Goal: Navigation & Orientation: Find specific page/section

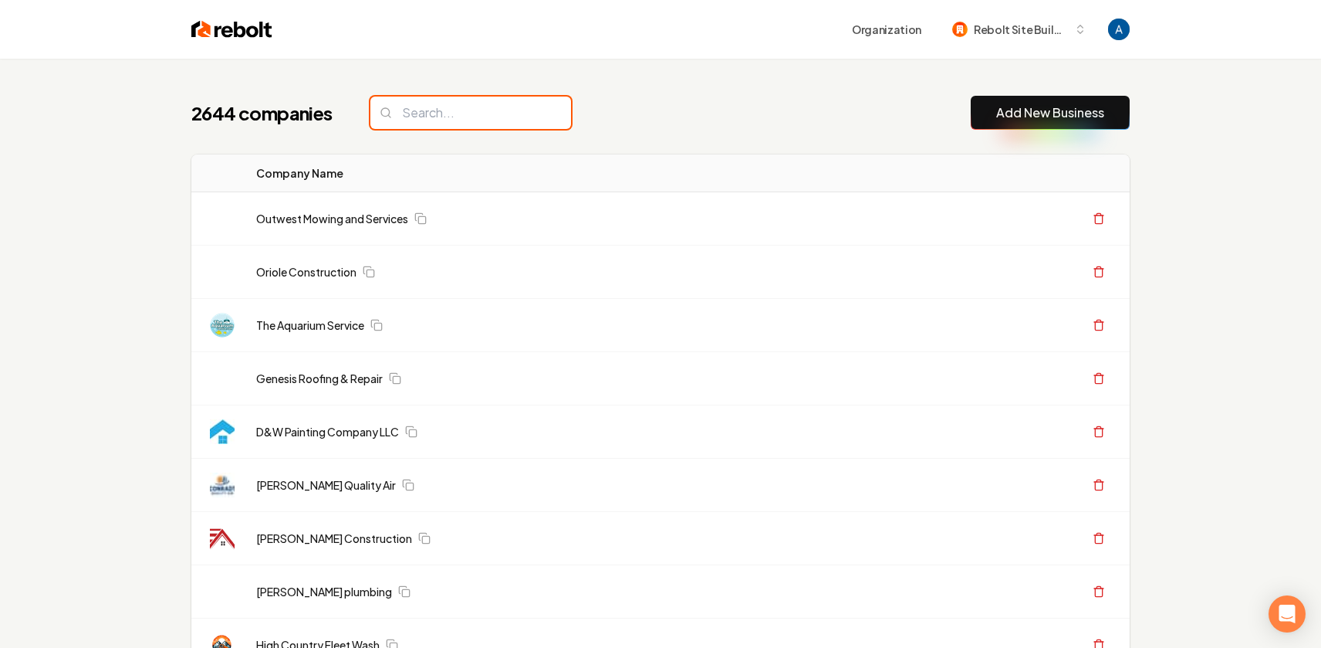
click at [439, 117] on input "search" at bounding box center [470, 112] width 201 height 32
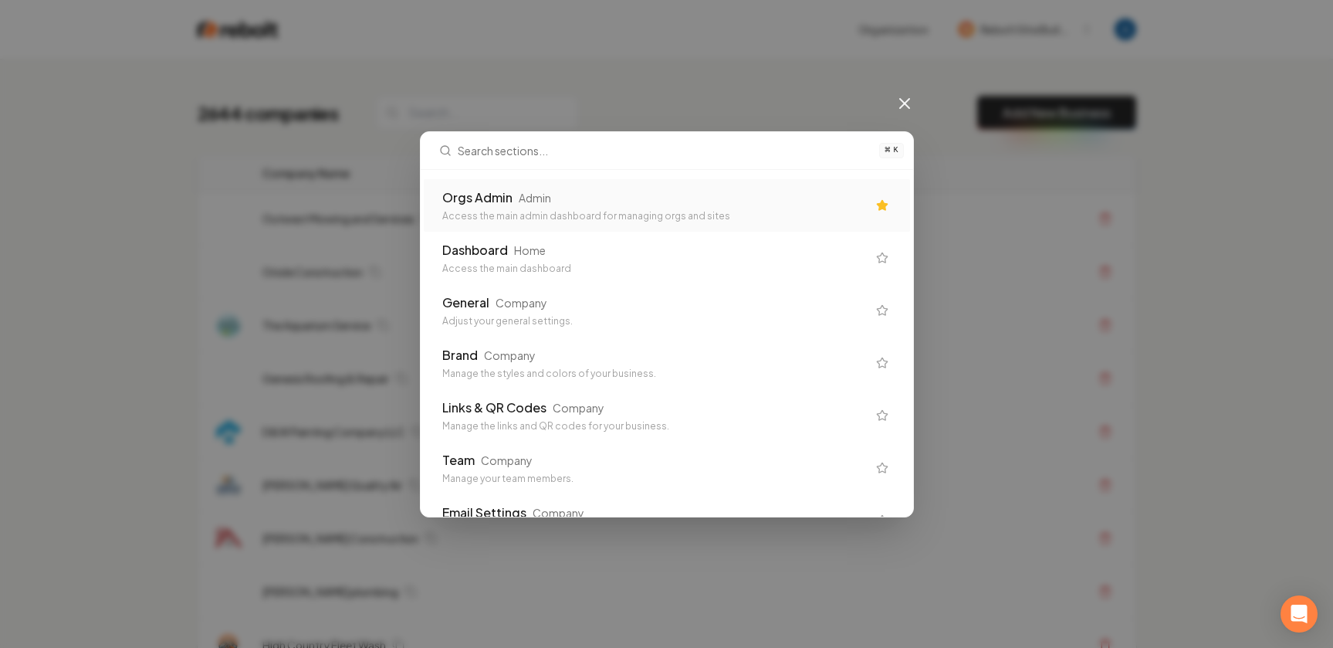
click at [492, 207] on div "Orgs Admin Admin Access the main admin dashboard for managing orgs and sites" at bounding box center [654, 205] width 425 height 34
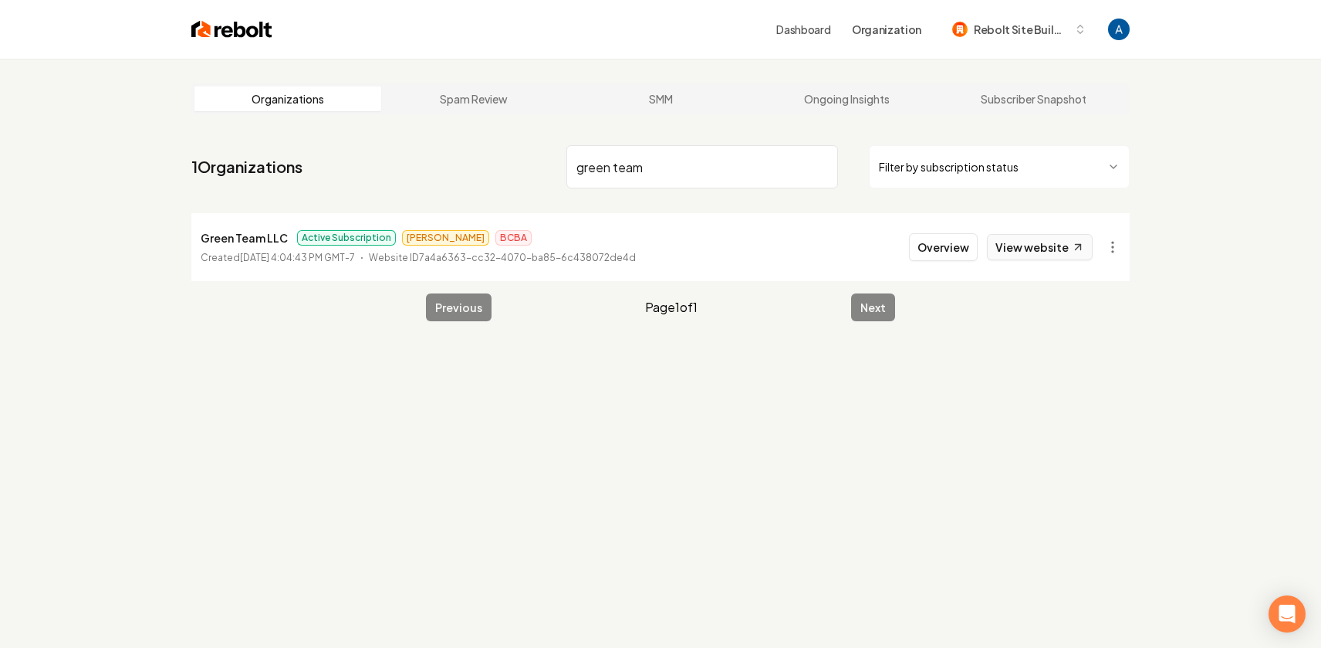
click at [1047, 248] on link "View website" at bounding box center [1040, 247] width 106 height 26
click at [677, 172] on input "green team" at bounding box center [703, 166] width 272 height 43
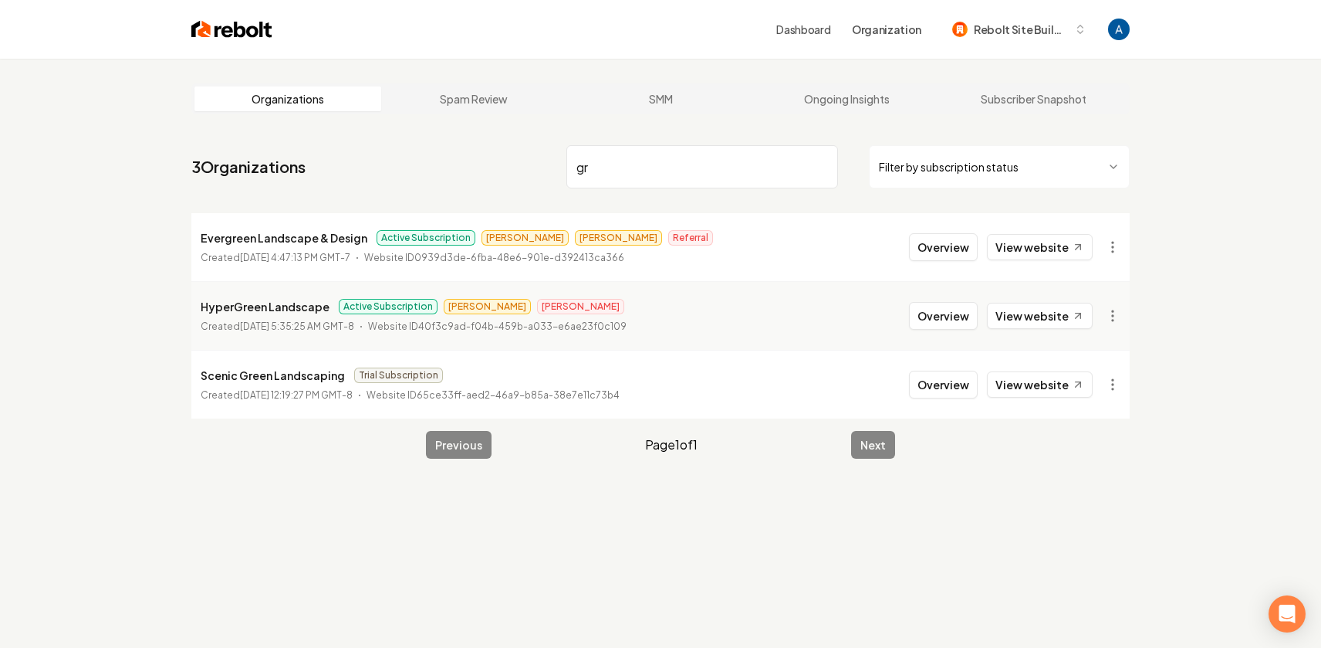
type input "g"
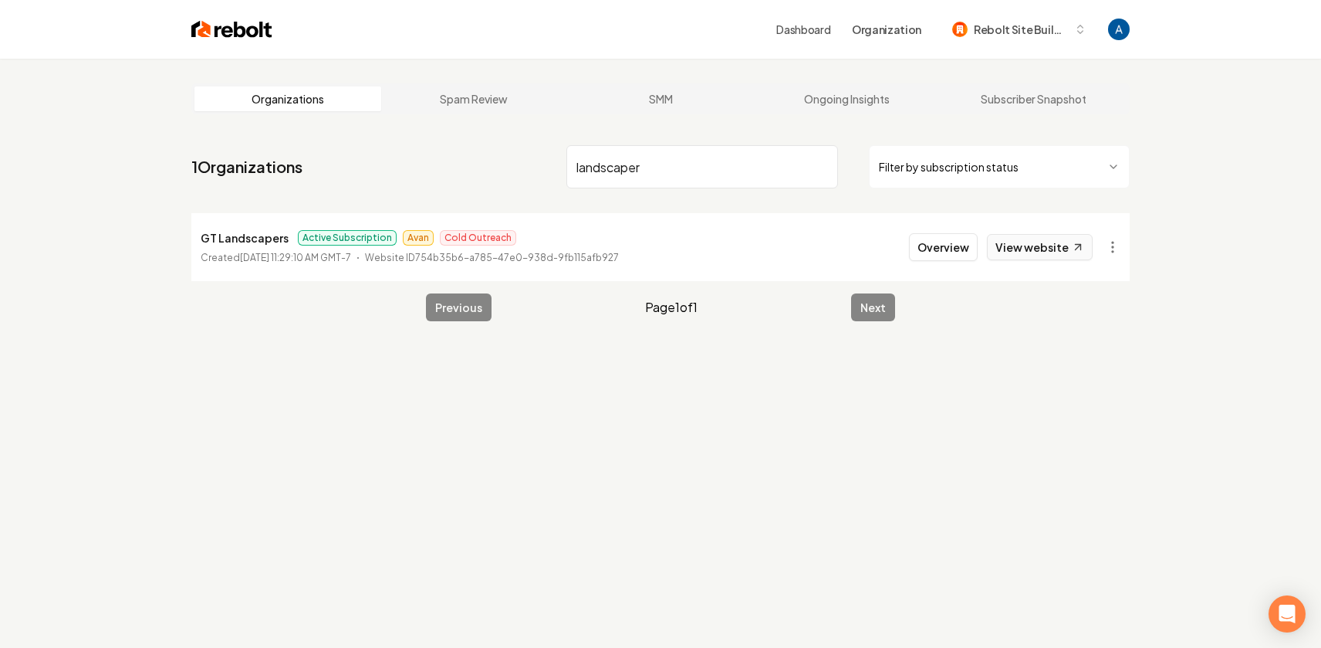
type input "landscaper"
click at [1042, 245] on link "View website" at bounding box center [1040, 247] width 106 height 26
click at [957, 255] on button "Overview" at bounding box center [943, 247] width 69 height 28
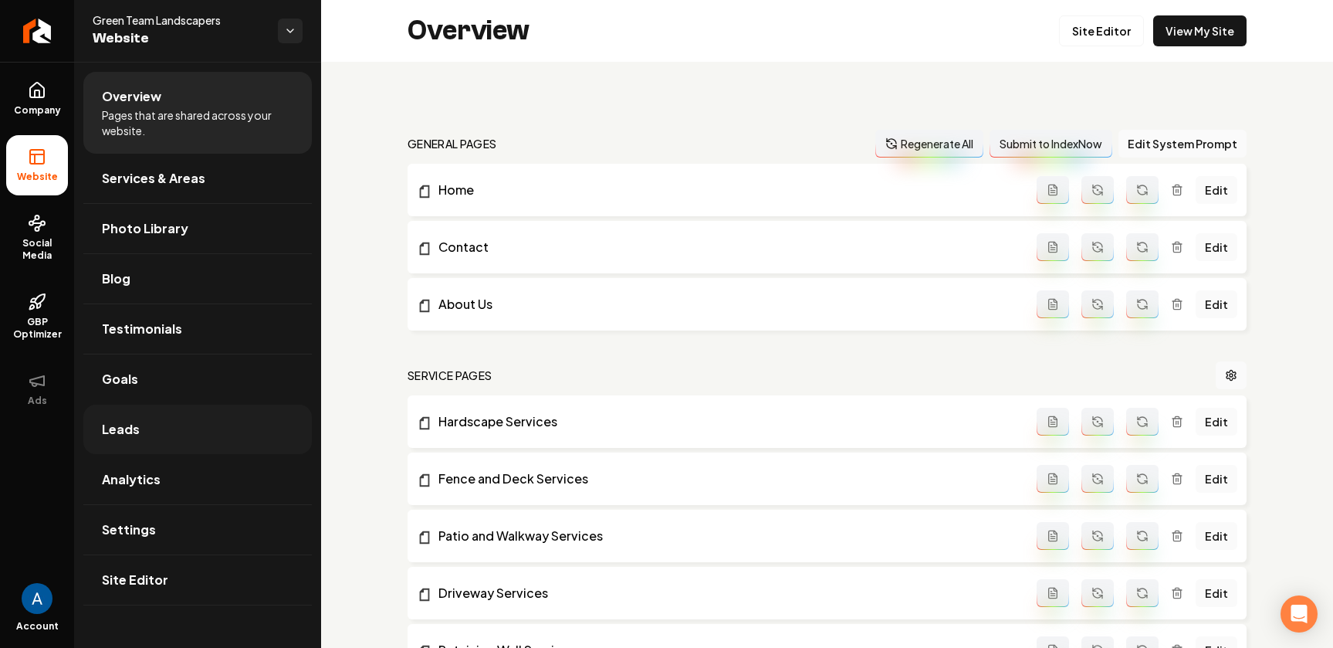
click at [139, 424] on link "Leads" at bounding box center [197, 428] width 228 height 49
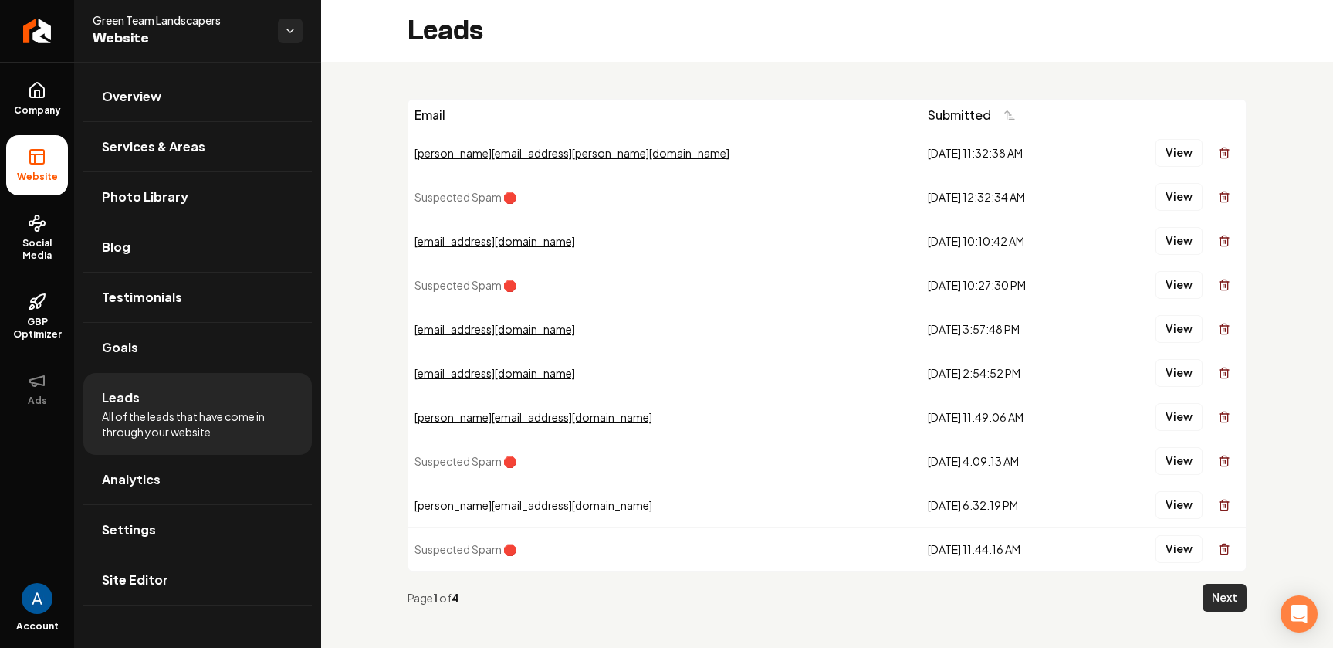
click at [1219, 598] on button "Next" at bounding box center [1225, 598] width 44 height 28
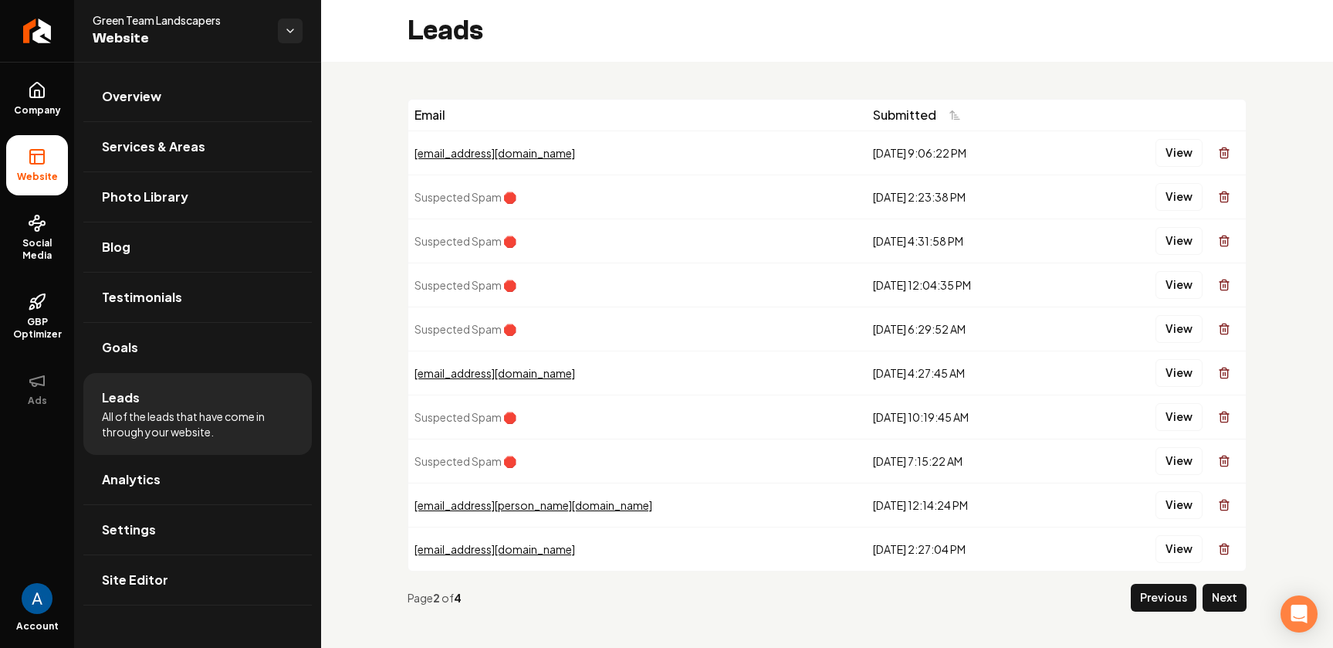
click at [1219, 598] on button "Next" at bounding box center [1225, 598] width 44 height 28
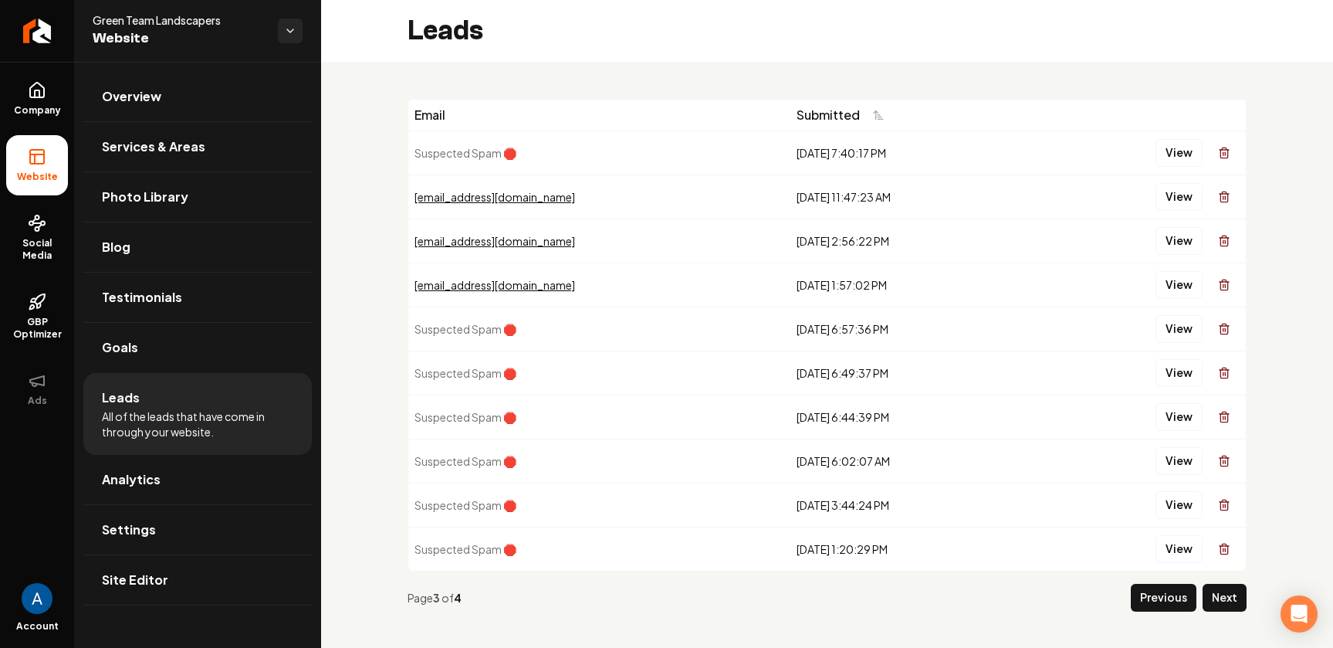
click at [1219, 598] on button "Next" at bounding box center [1225, 598] width 44 height 28
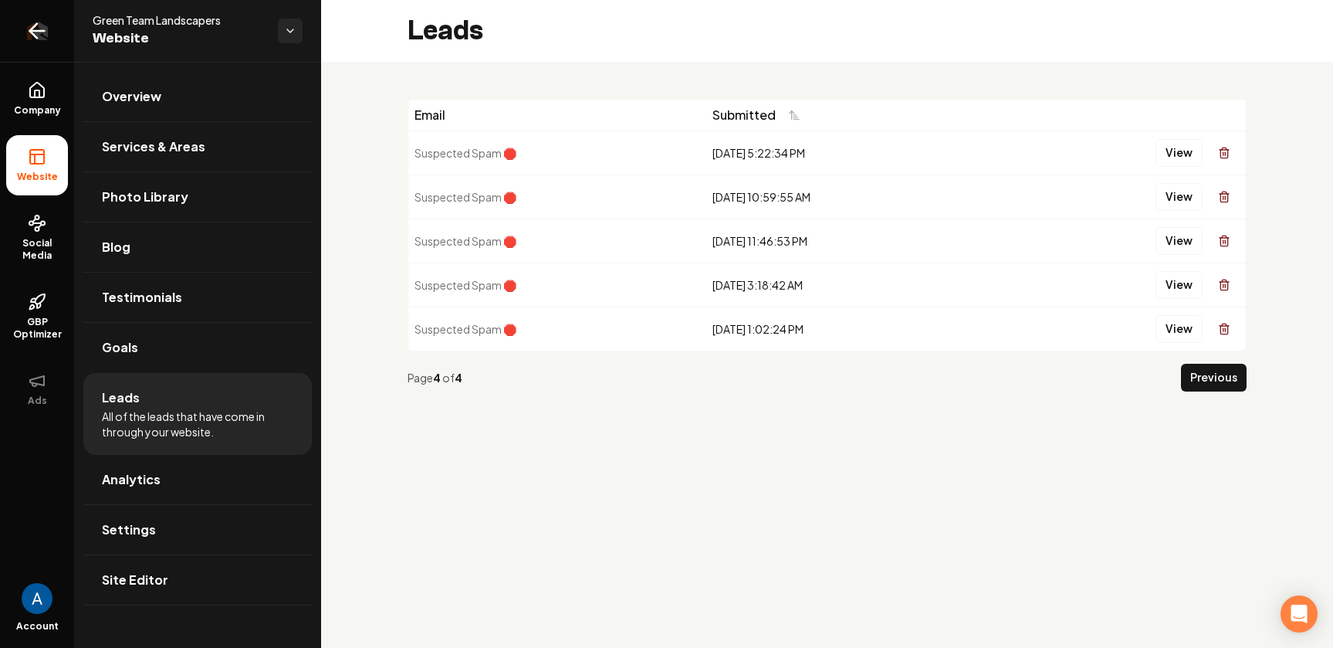
click at [38, 27] on icon "Return to dashboard" at bounding box center [37, 31] width 25 height 25
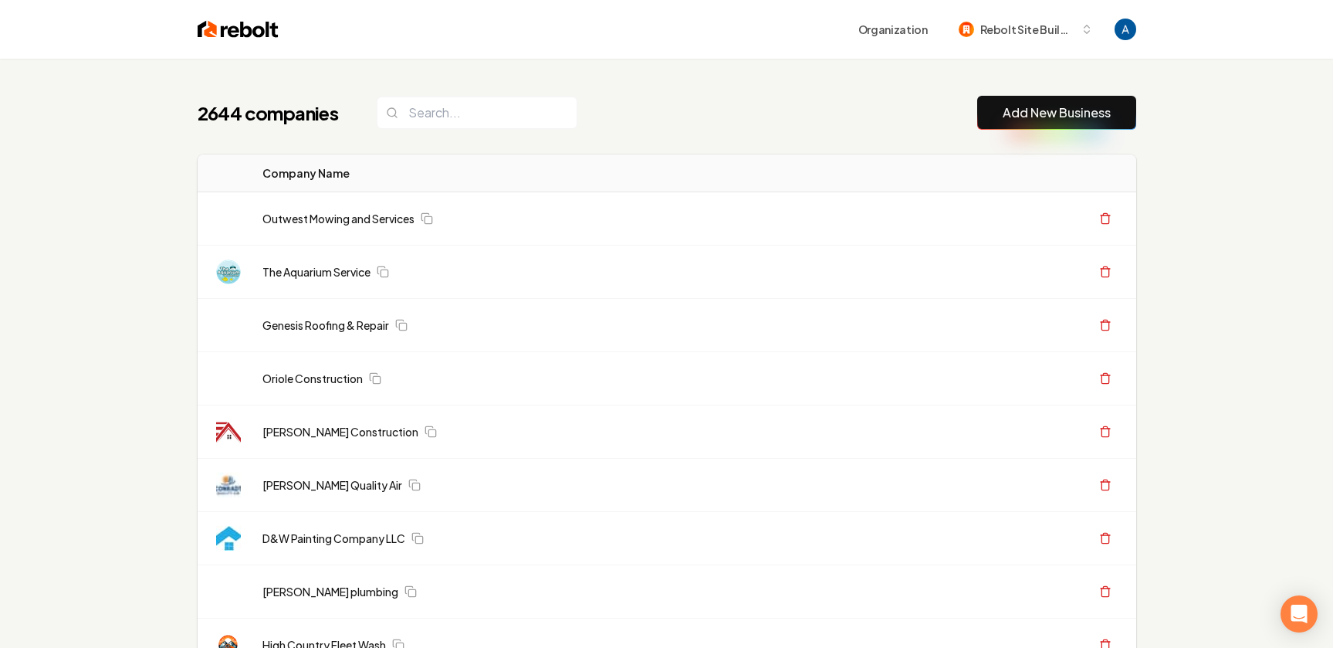
click at [662, 119] on div "2644 companies Add New Business" at bounding box center [667, 113] width 939 height 34
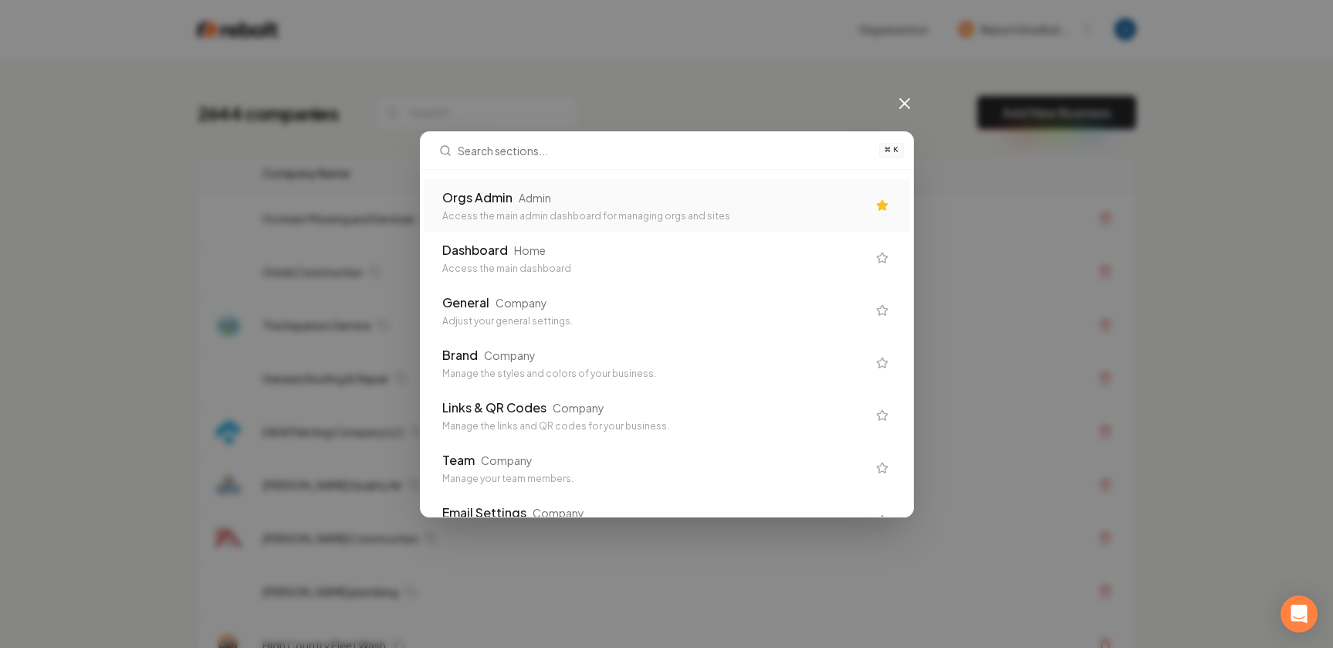
click at [611, 216] on div "Access the main admin dashboard for managing orgs and sites" at bounding box center [654, 216] width 425 height 12
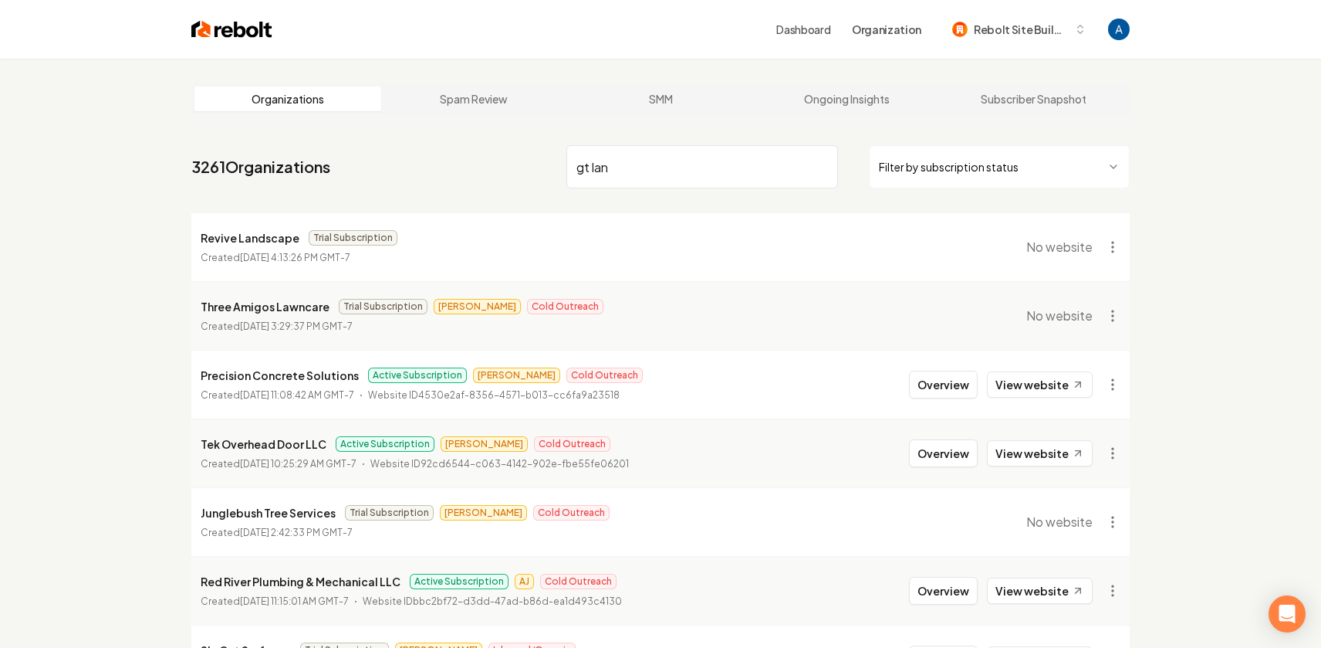
type input "gt land"
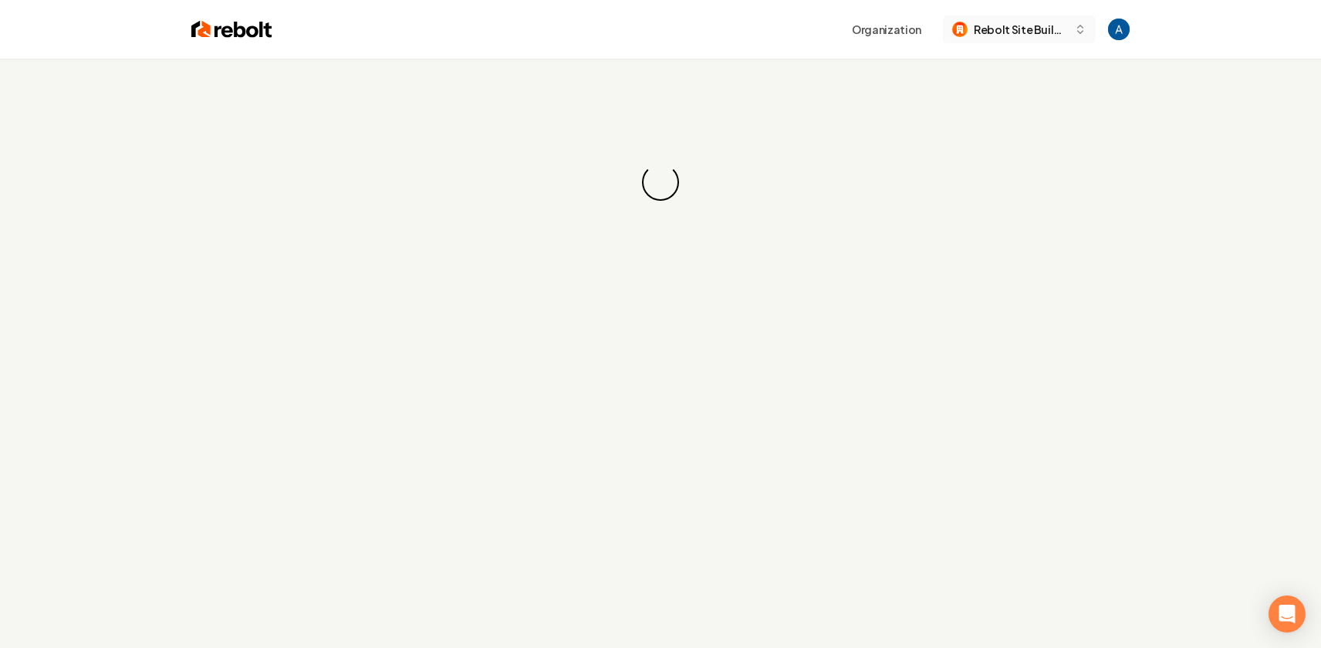
click at [1079, 31] on icon "button" at bounding box center [1080, 29] width 12 height 12
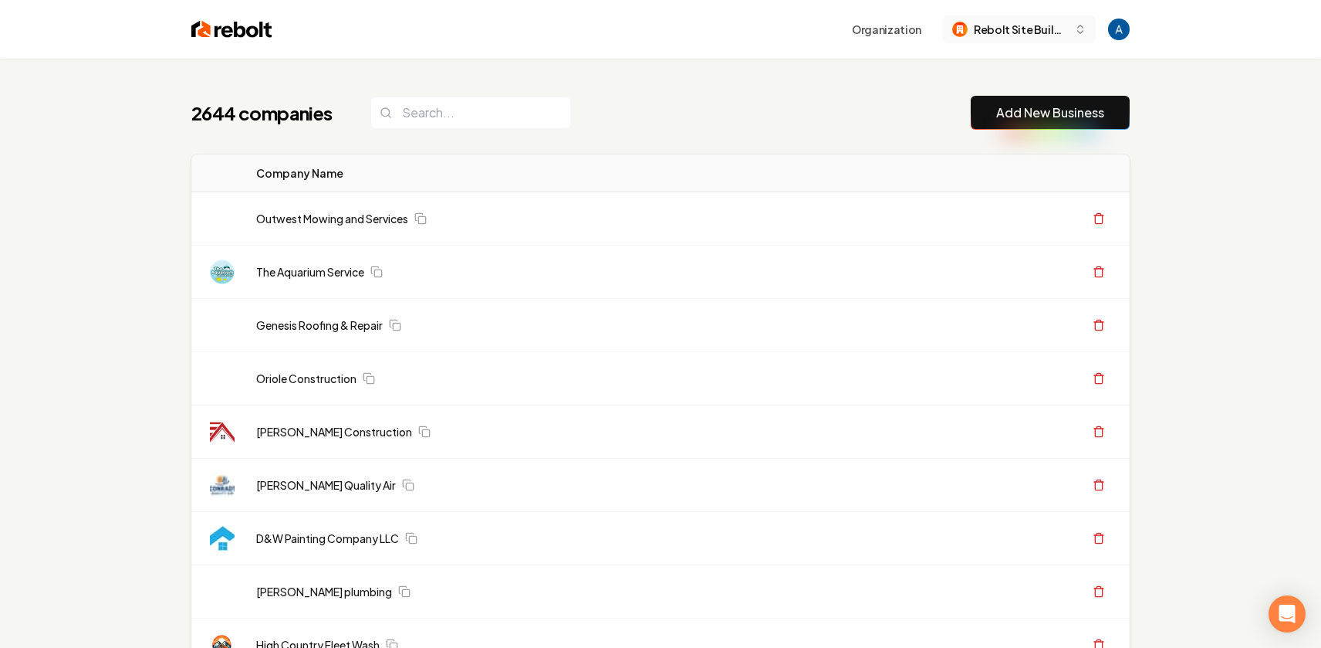
click at [1075, 23] on icon "button" at bounding box center [1080, 29] width 12 height 12
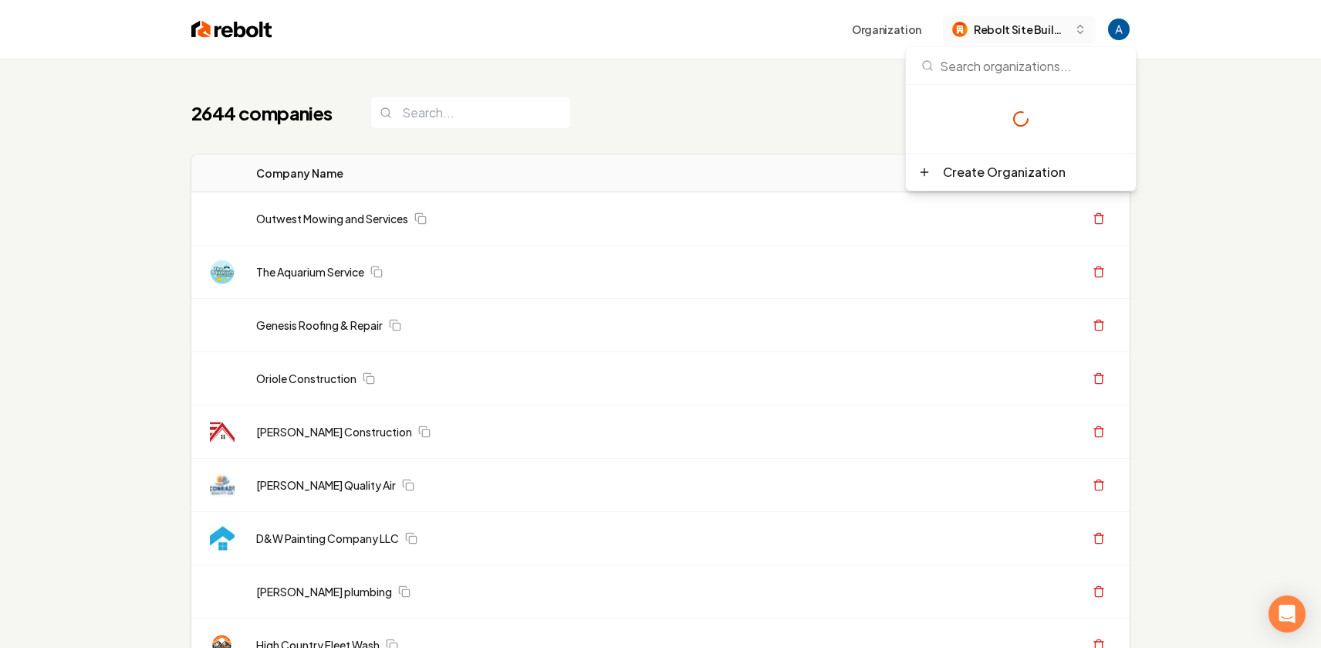
click at [1078, 27] on icon "button" at bounding box center [1080, 26] width 5 height 2
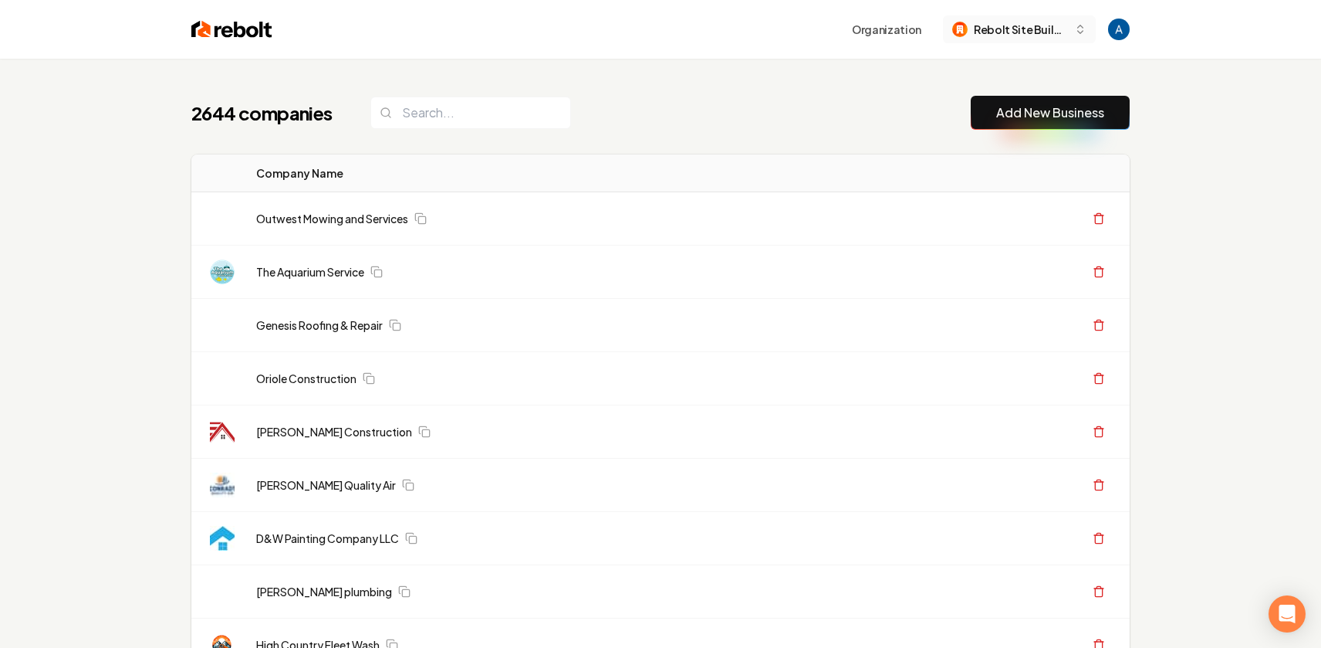
click at [1081, 26] on icon "button" at bounding box center [1080, 26] width 5 height 2
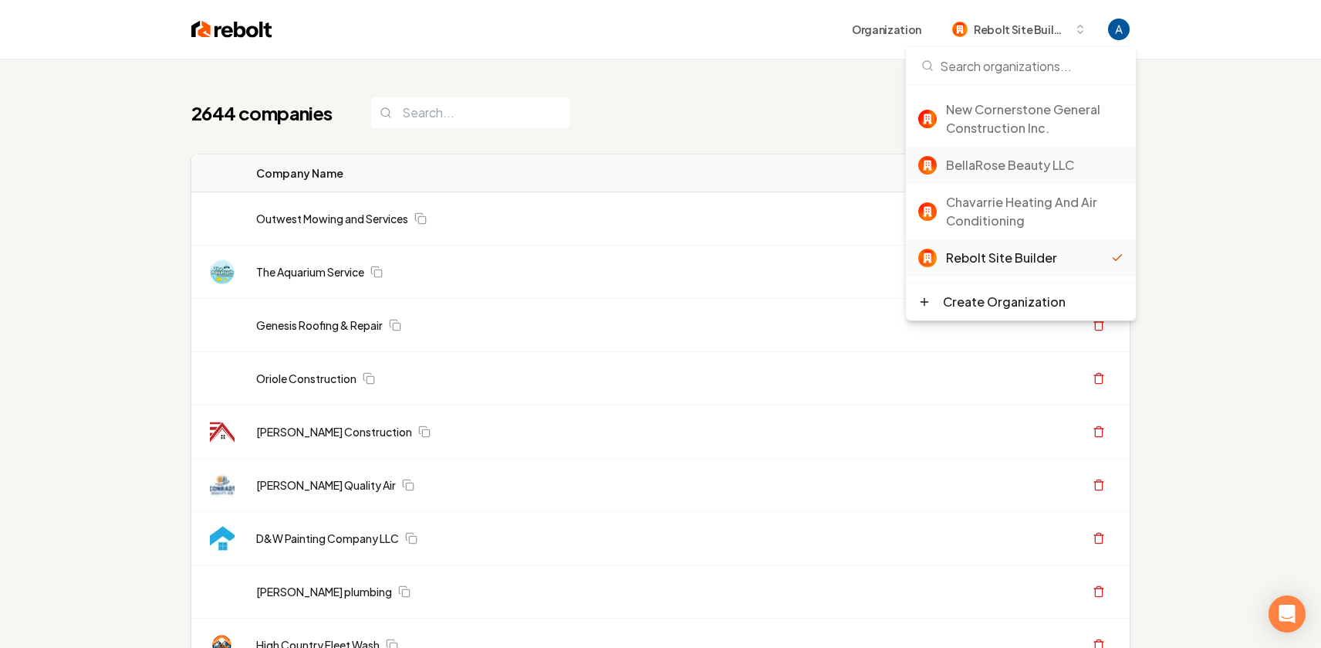
click at [996, 174] on div "BellaRose Beauty LLC" at bounding box center [1035, 165] width 178 height 19
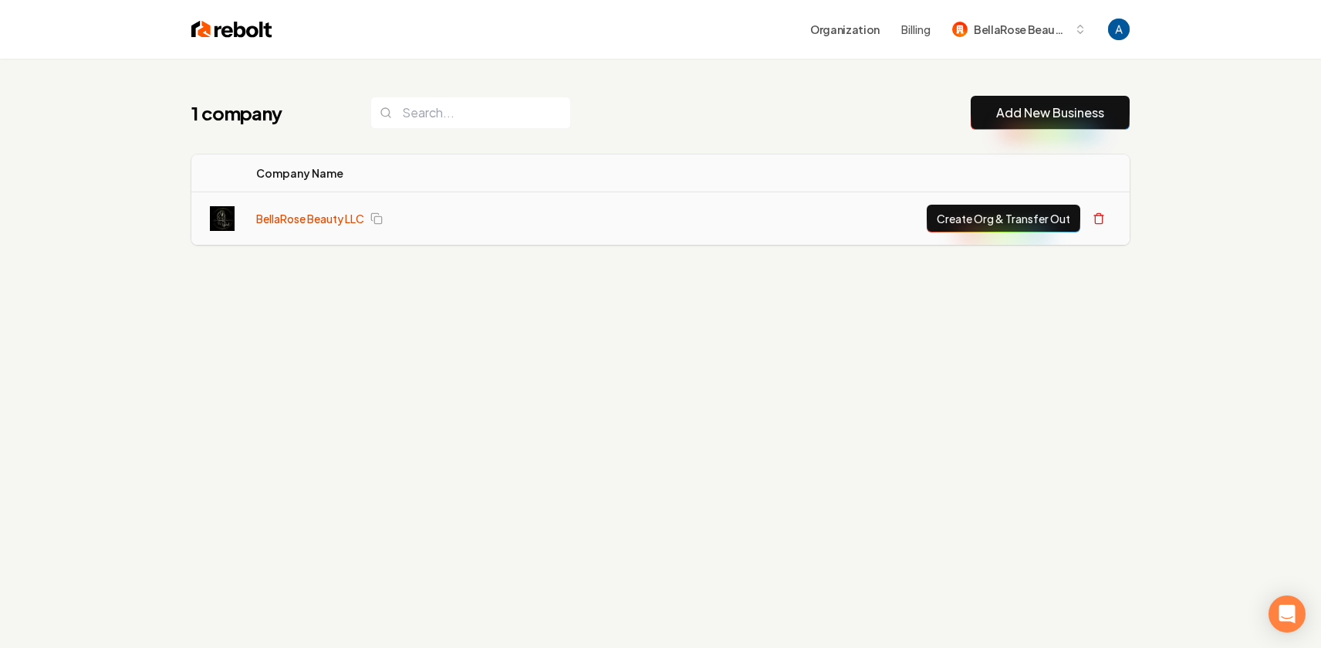
click at [310, 218] on link "BellaRose Beauty LLC" at bounding box center [310, 218] width 108 height 15
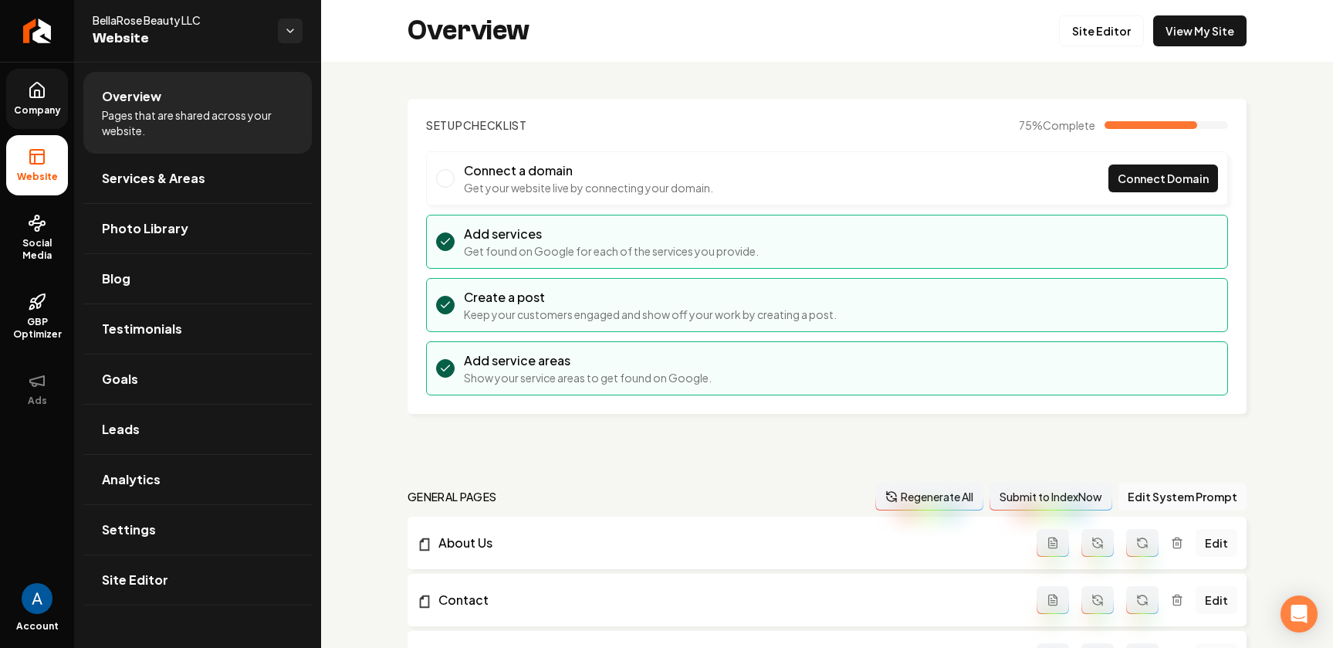
click at [30, 100] on link "Company" at bounding box center [37, 99] width 62 height 60
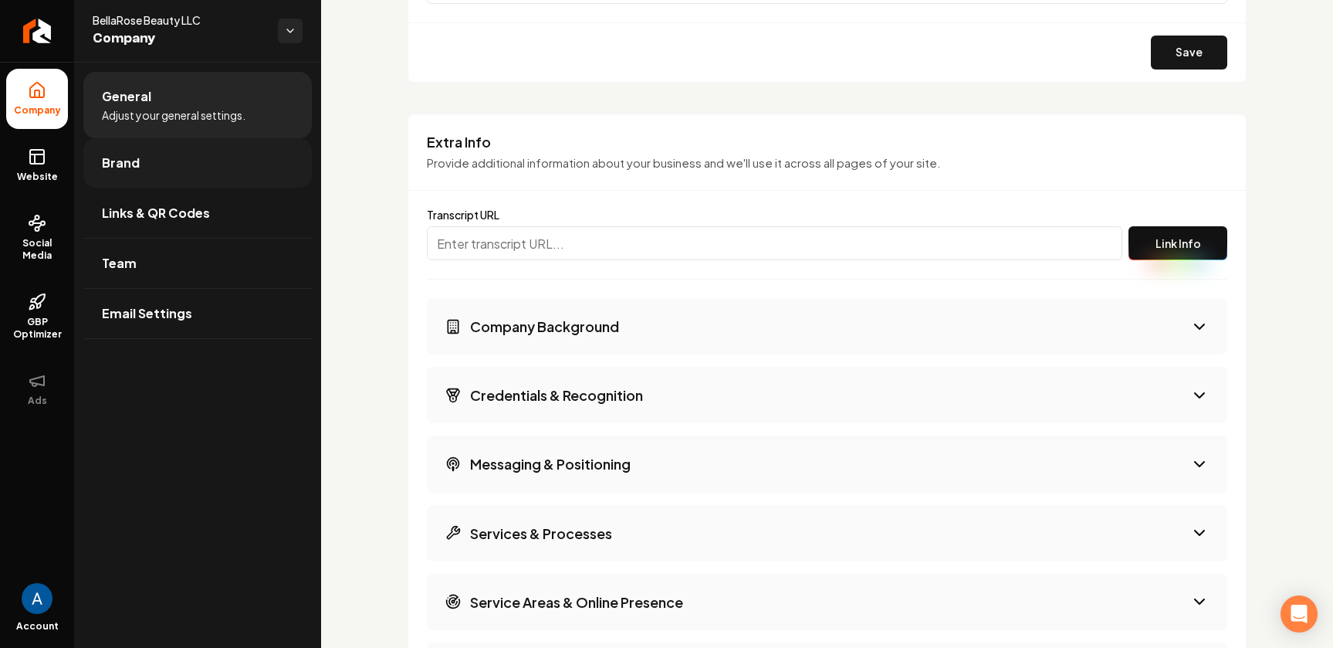
click at [132, 167] on span "Brand" at bounding box center [121, 163] width 38 height 19
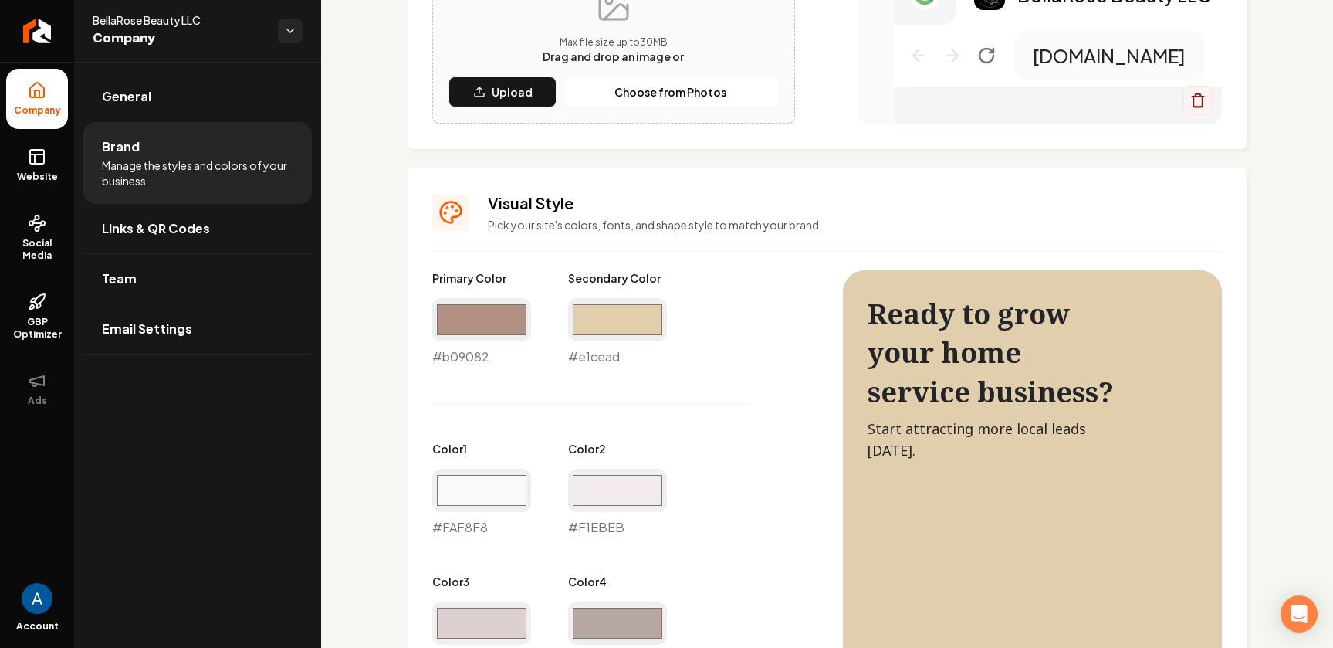
scroll to position [499, 0]
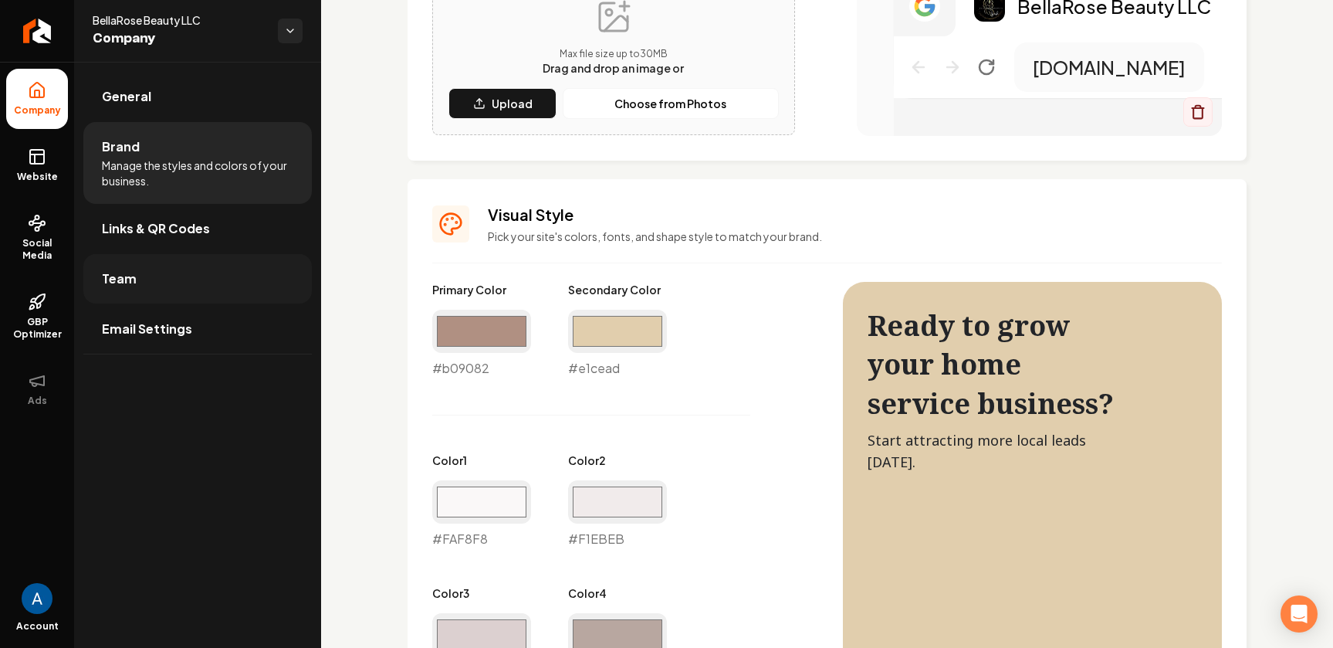
click at [126, 285] on span "Team" at bounding box center [119, 278] width 35 height 19
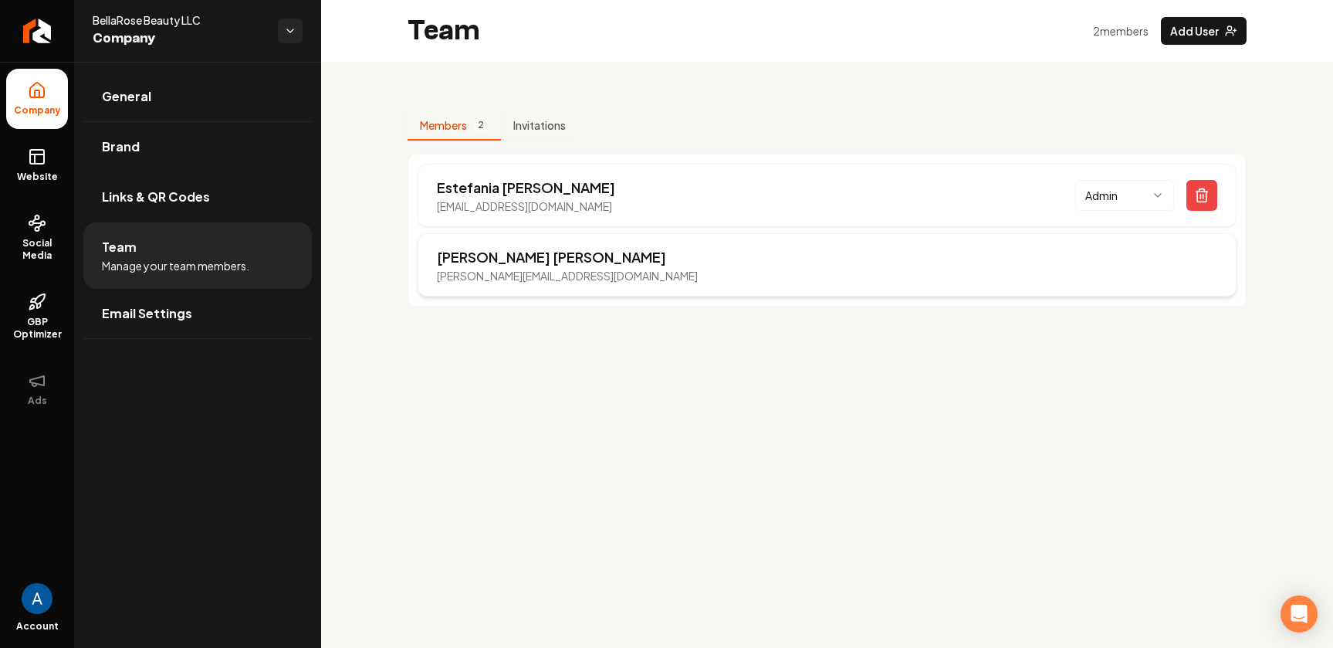
click at [1061, 269] on div "[PERSON_NAME] [PERSON_NAME][EMAIL_ADDRESS][DOMAIN_NAME]" at bounding box center [827, 264] width 819 height 63
click at [1090, 259] on div "[PERSON_NAME] [PERSON_NAME][EMAIL_ADDRESS][DOMAIN_NAME]" at bounding box center [827, 264] width 819 height 63
click at [540, 255] on p "[PERSON_NAME]" at bounding box center [567, 257] width 261 height 22
click at [560, 135] on button "Invitations" at bounding box center [539, 125] width 77 height 29
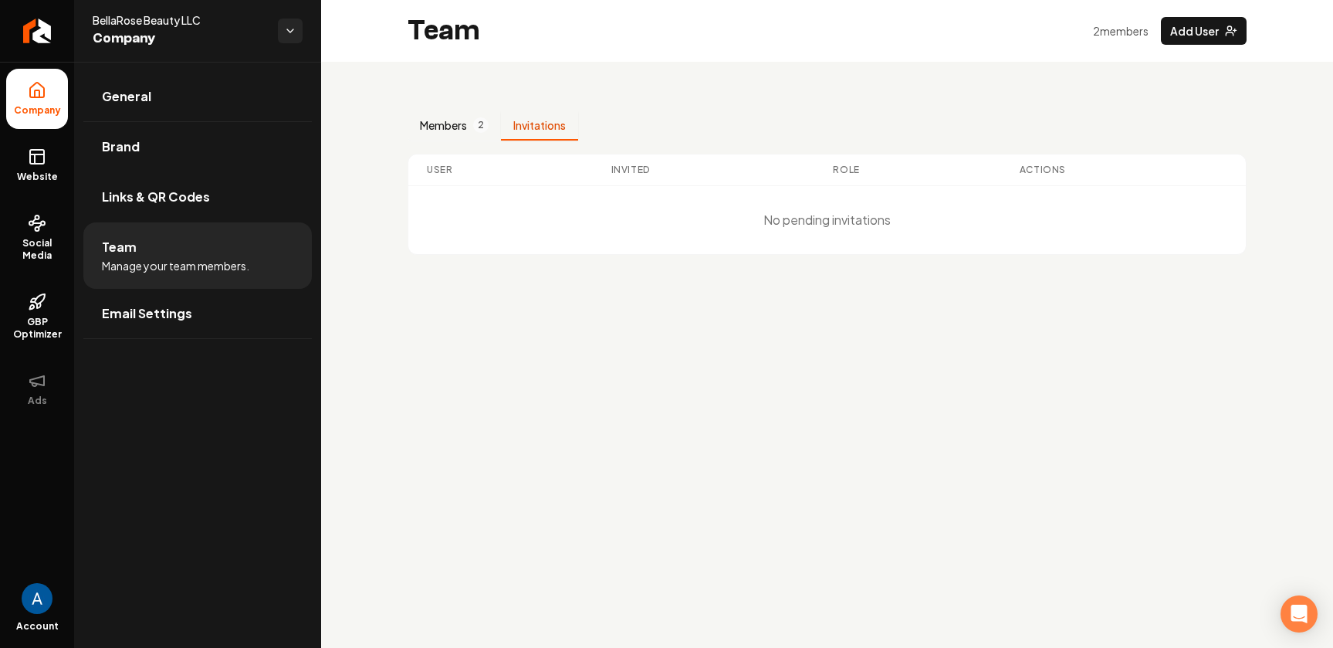
click at [457, 122] on button "Members 2" at bounding box center [454, 125] width 93 height 29
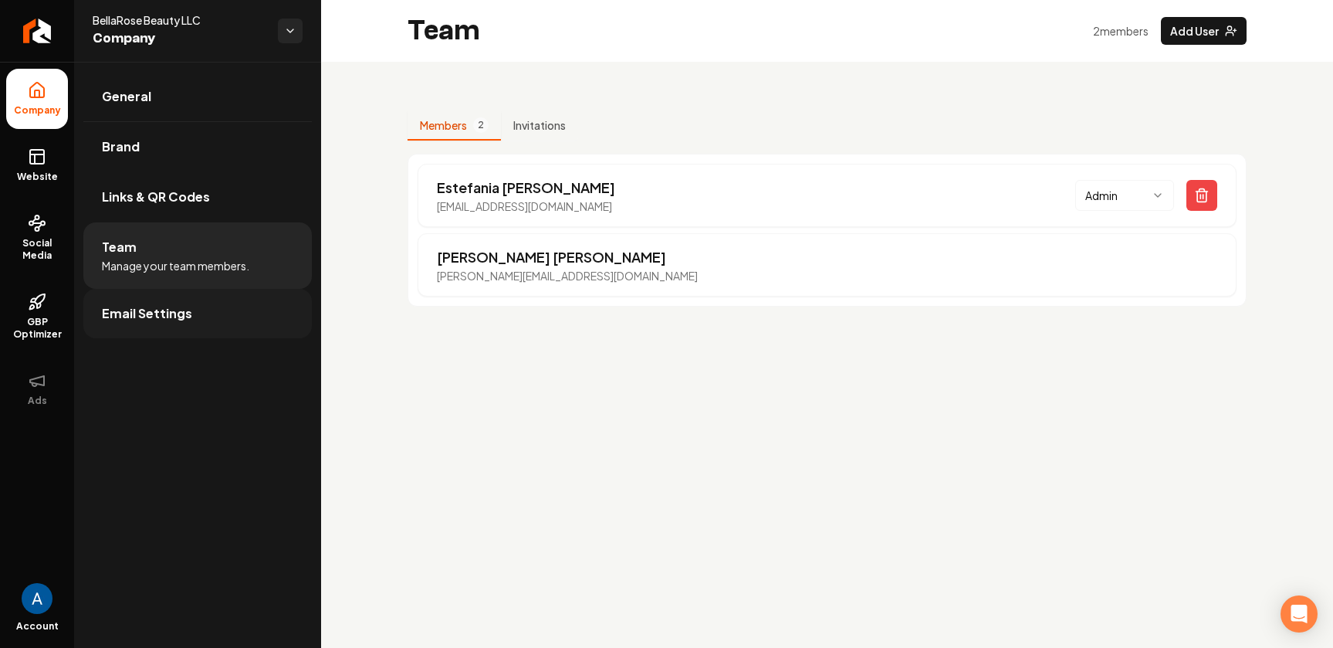
click at [133, 317] on span "Email Settings" at bounding box center [147, 313] width 90 height 19
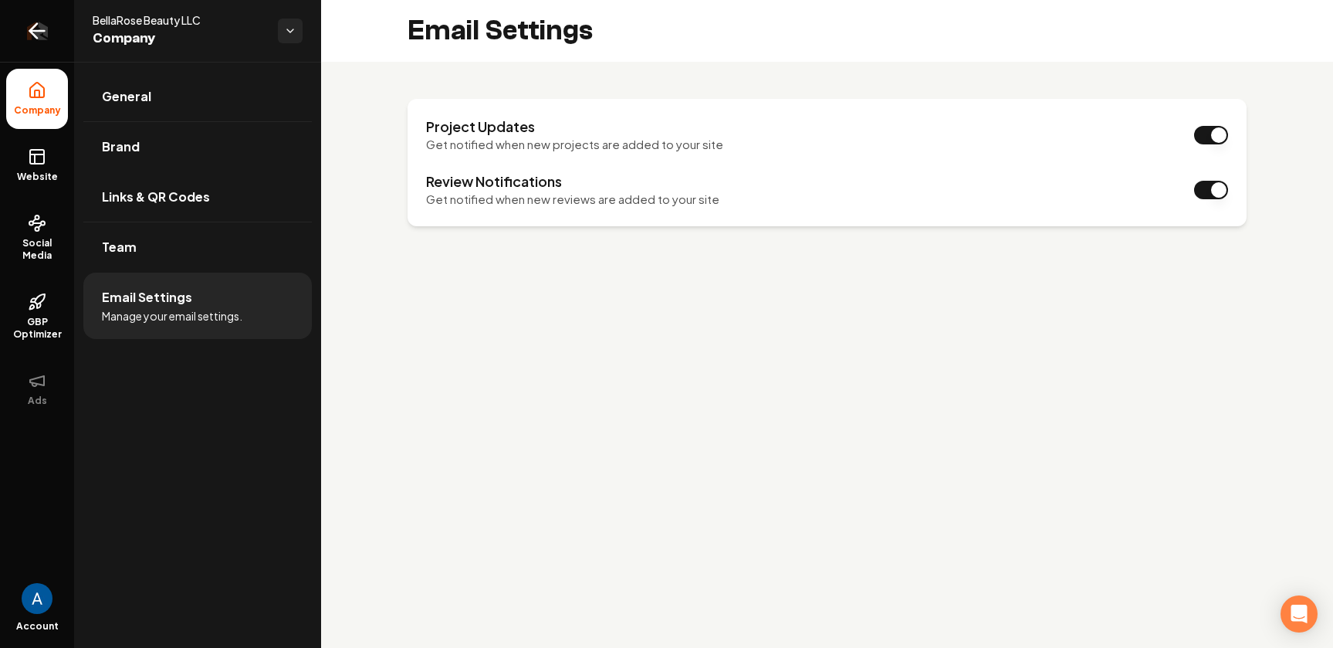
click at [27, 32] on icon "Return to dashboard" at bounding box center [37, 31] width 25 height 25
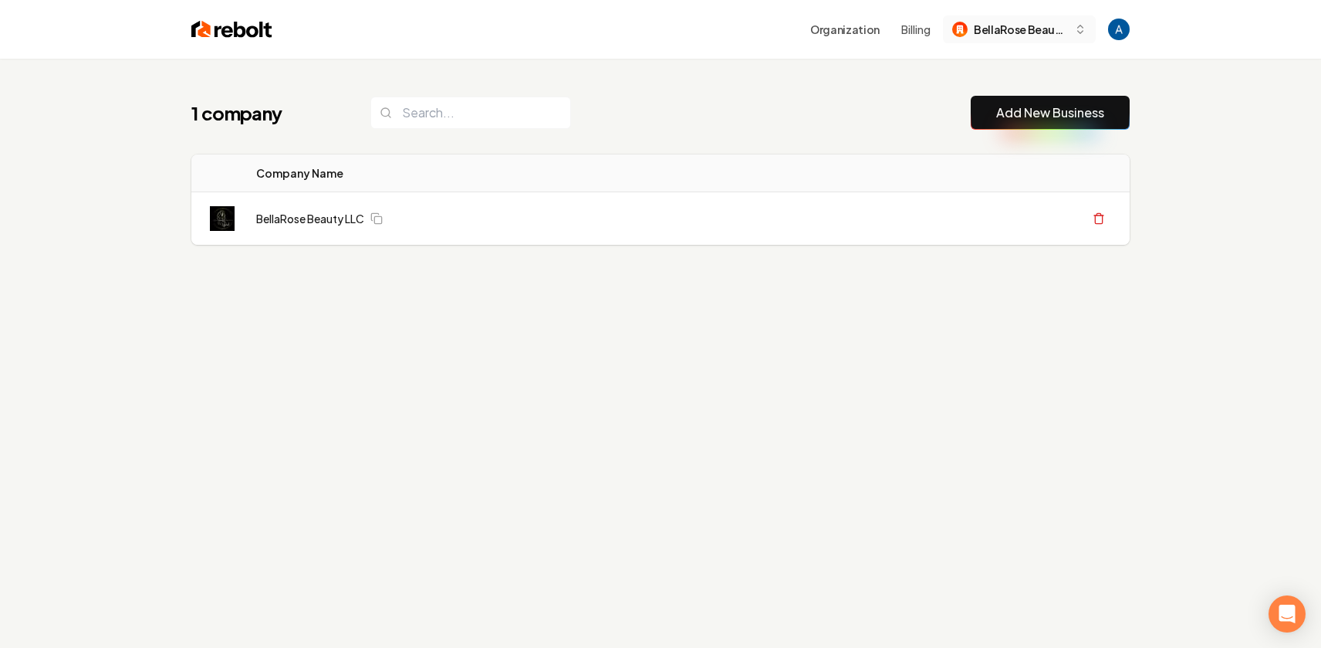
click at [1083, 33] on icon "button" at bounding box center [1080, 29] width 12 height 12
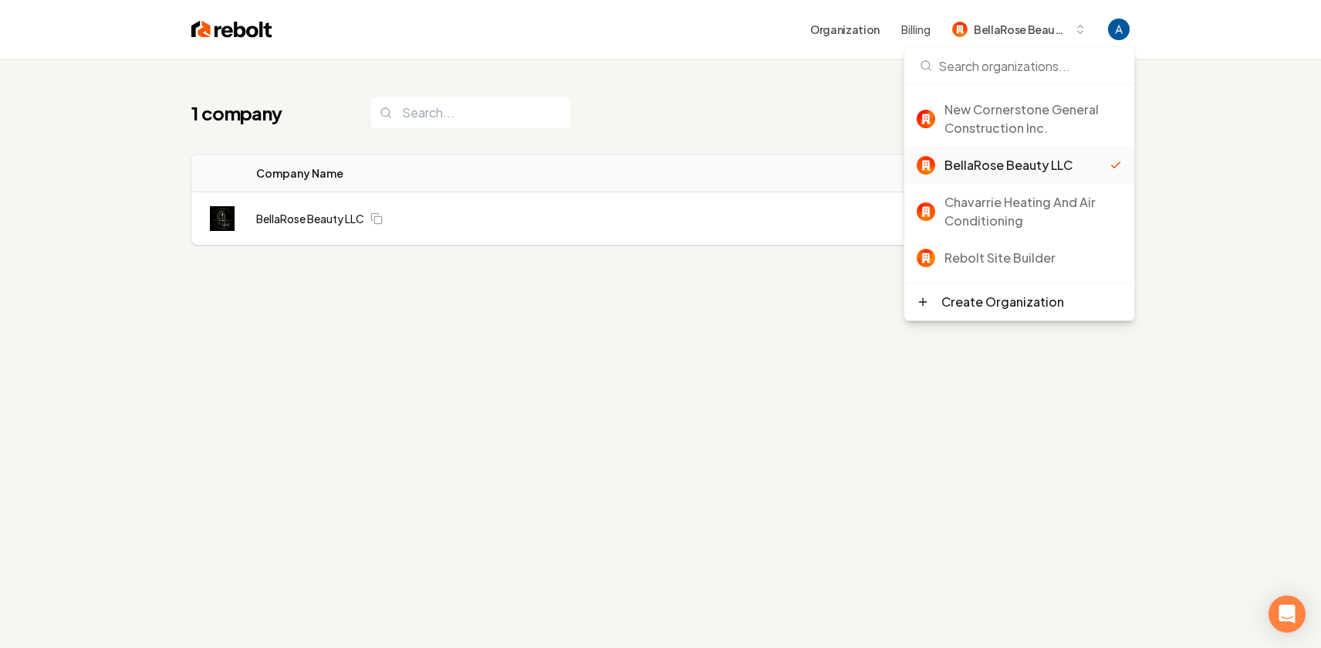
click at [655, 285] on div "1 company Add New Business Logo Company Name Actions BellaRose Beauty LLC Creat…" at bounding box center [661, 201] width 988 height 285
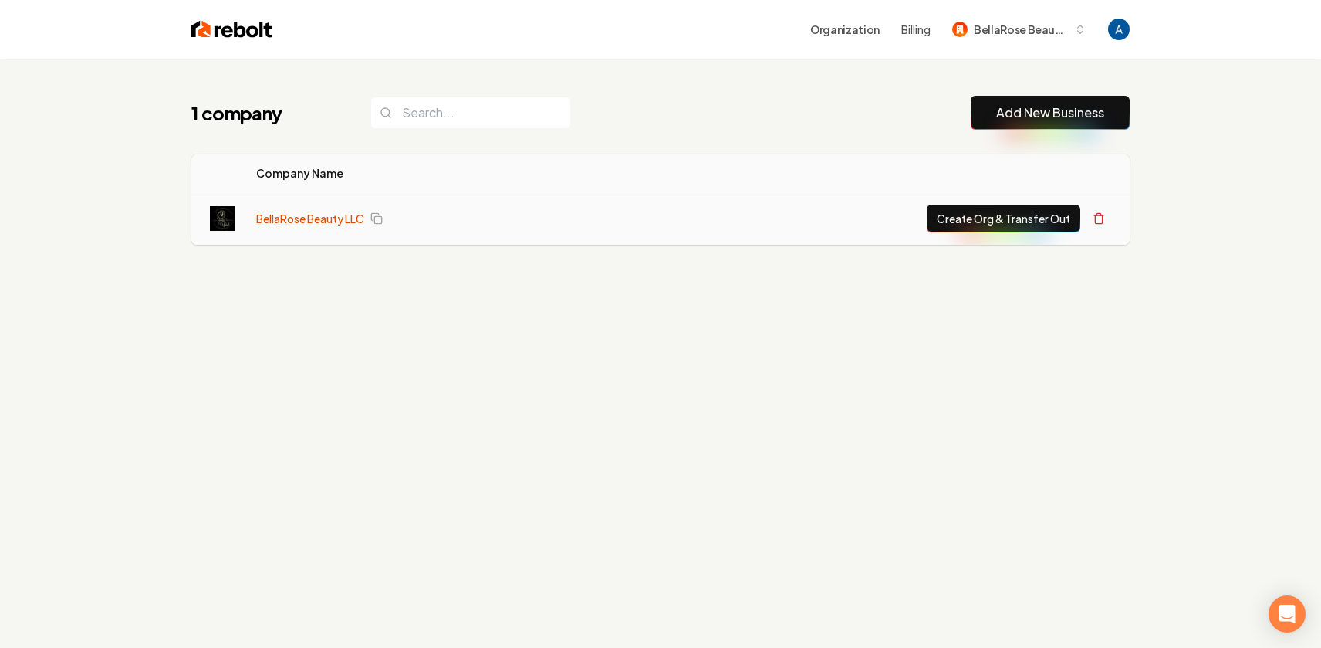
click at [306, 222] on link "BellaRose Beauty LLC" at bounding box center [310, 218] width 108 height 15
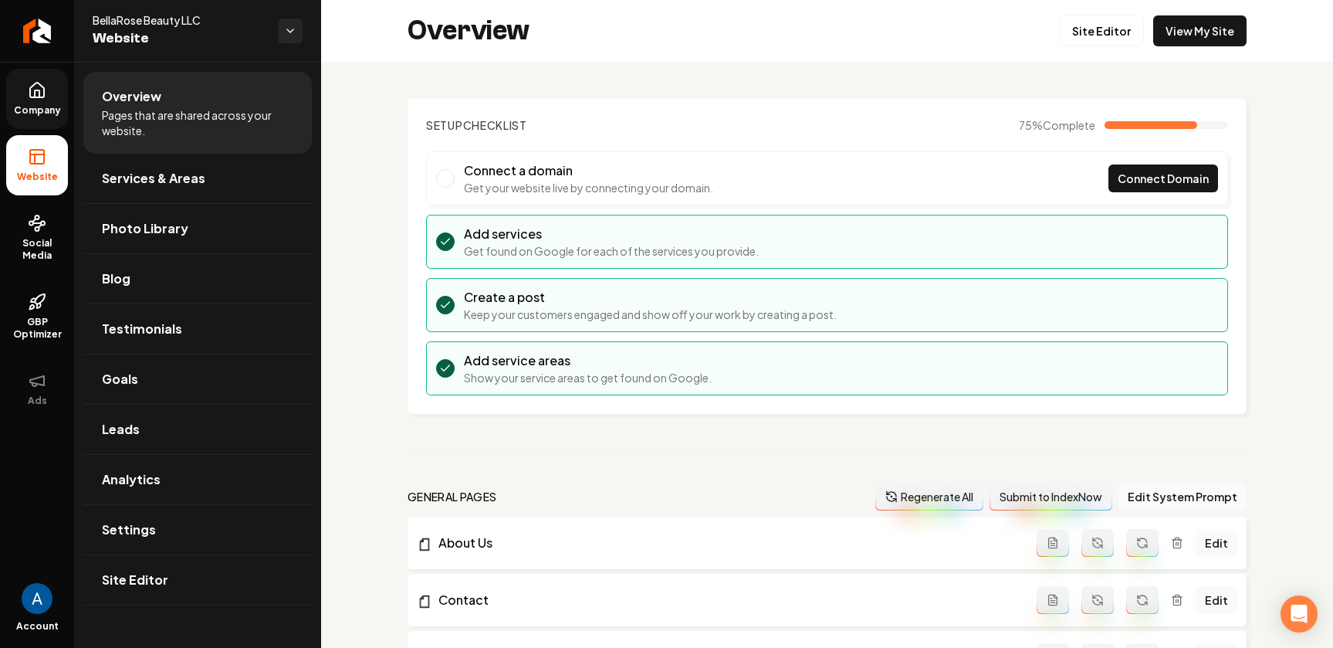
click at [36, 93] on icon at bounding box center [37, 90] width 19 height 19
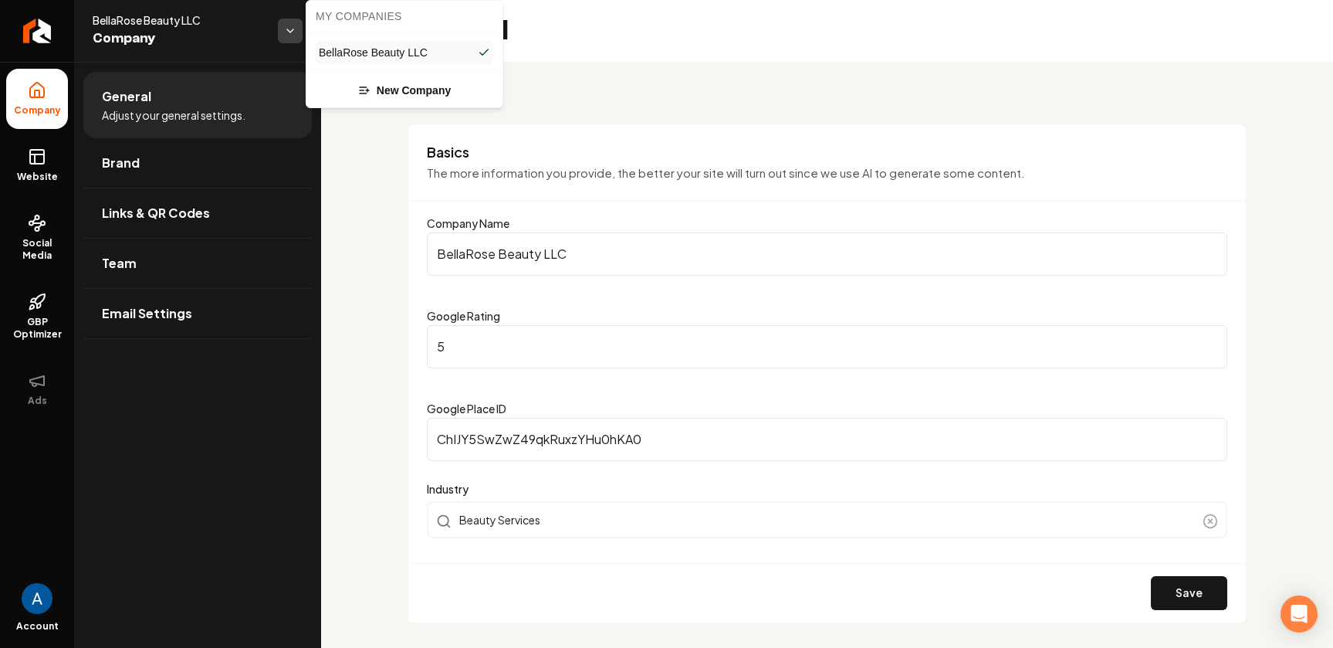
click at [281, 30] on html "Company Website Social Media GBP Optimizer Ads Account BellaRose Beauty LLC Com…" at bounding box center [666, 324] width 1333 height 648
click at [391, 351] on html "Company Website Social Media GBP Optimizer Ads Account BellaRose Beauty LLC Com…" at bounding box center [666, 324] width 1333 height 648
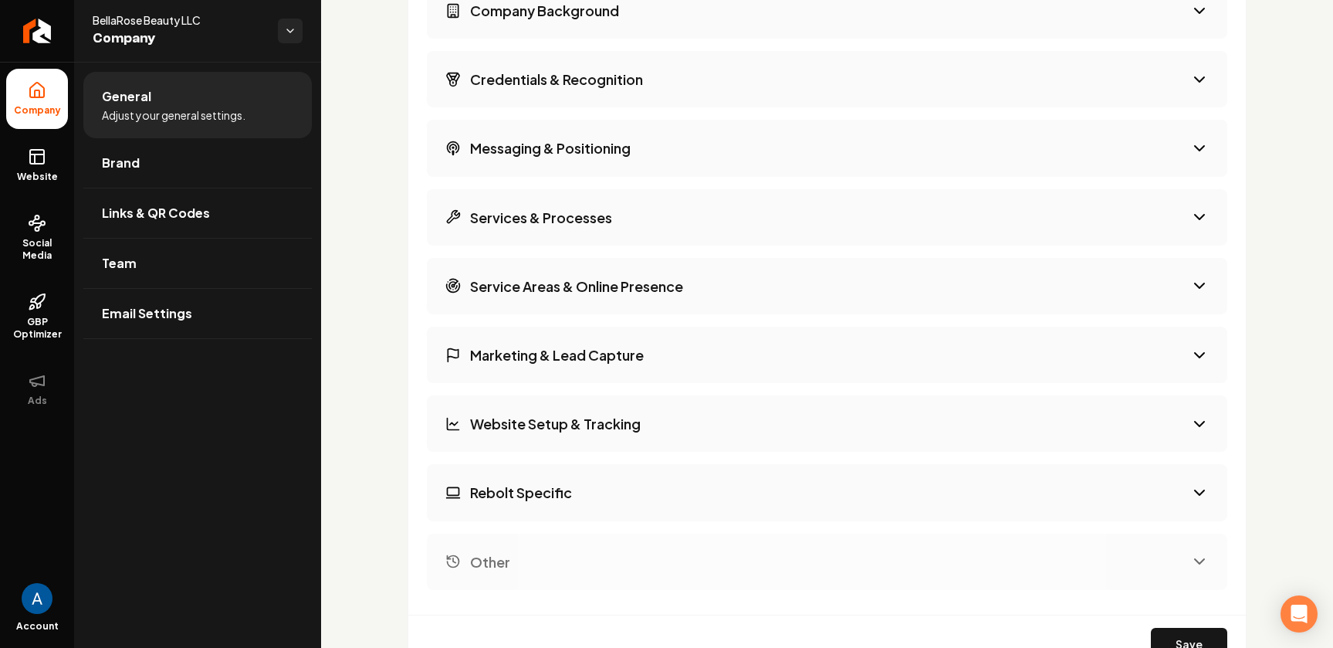
scroll to position [2410, 0]
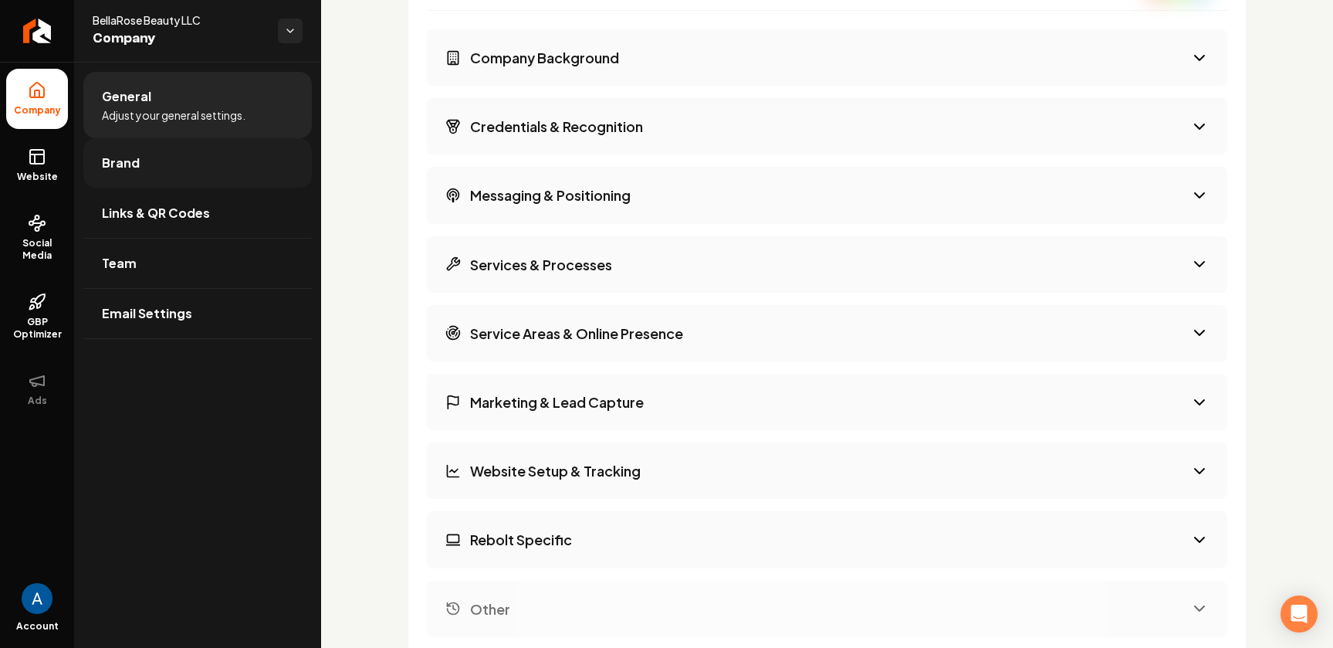
click at [131, 163] on span "Brand" at bounding box center [121, 163] width 38 height 19
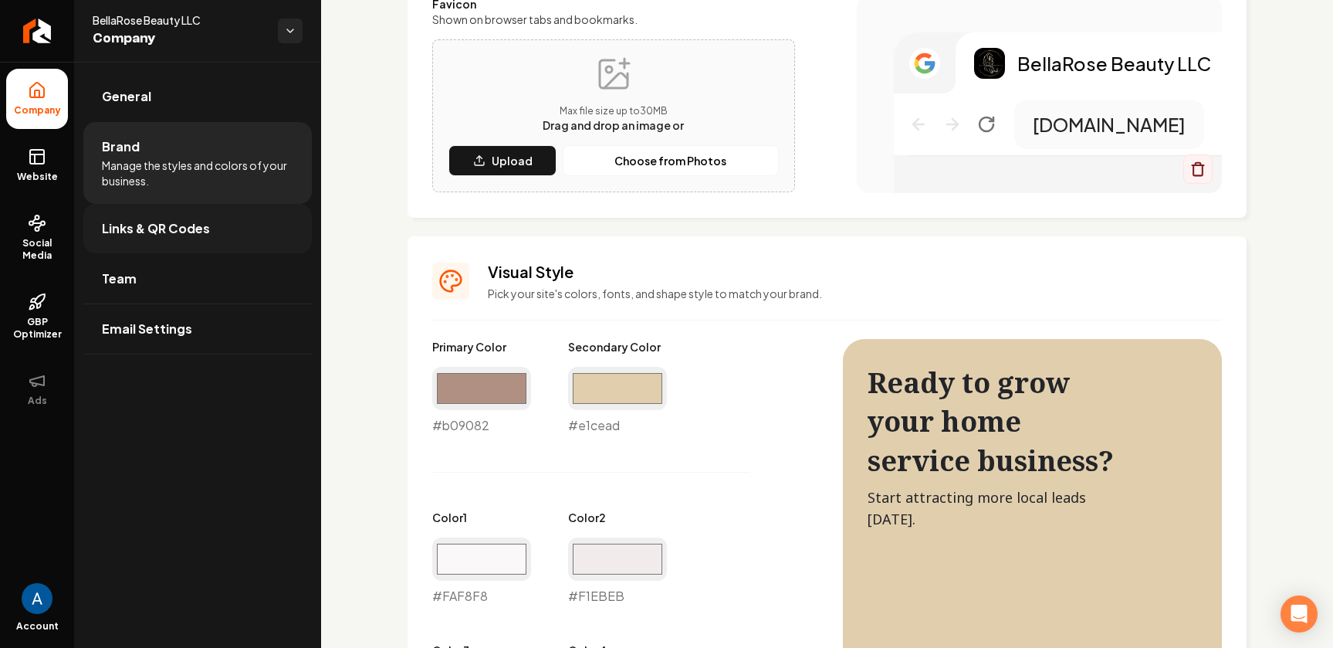
scroll to position [1270, 0]
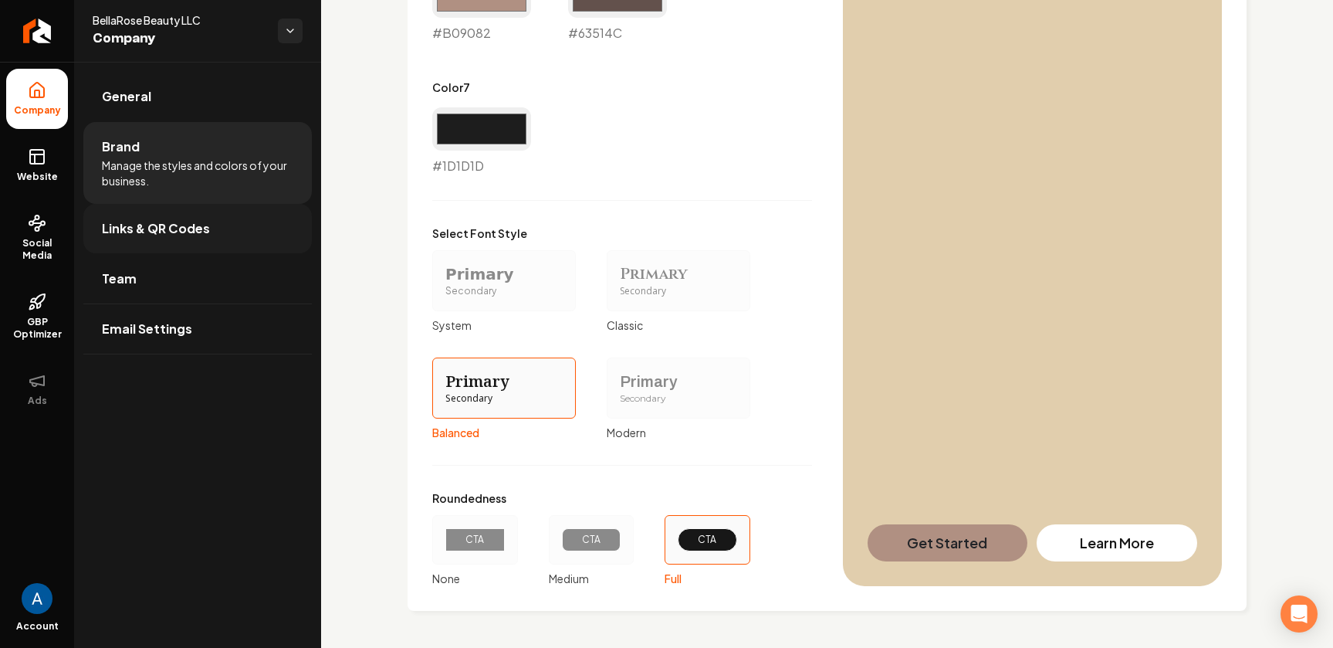
click at [142, 228] on span "Links & QR Codes" at bounding box center [156, 228] width 108 height 19
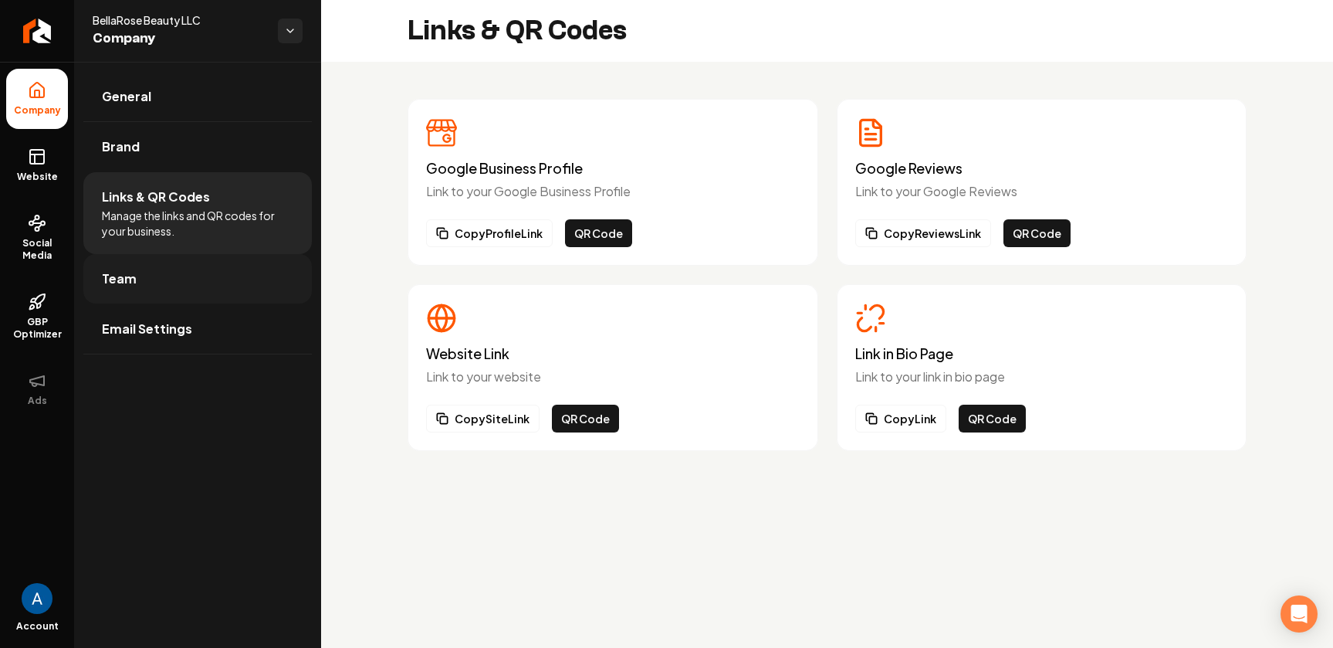
click at [114, 279] on span "Team" at bounding box center [119, 278] width 35 height 19
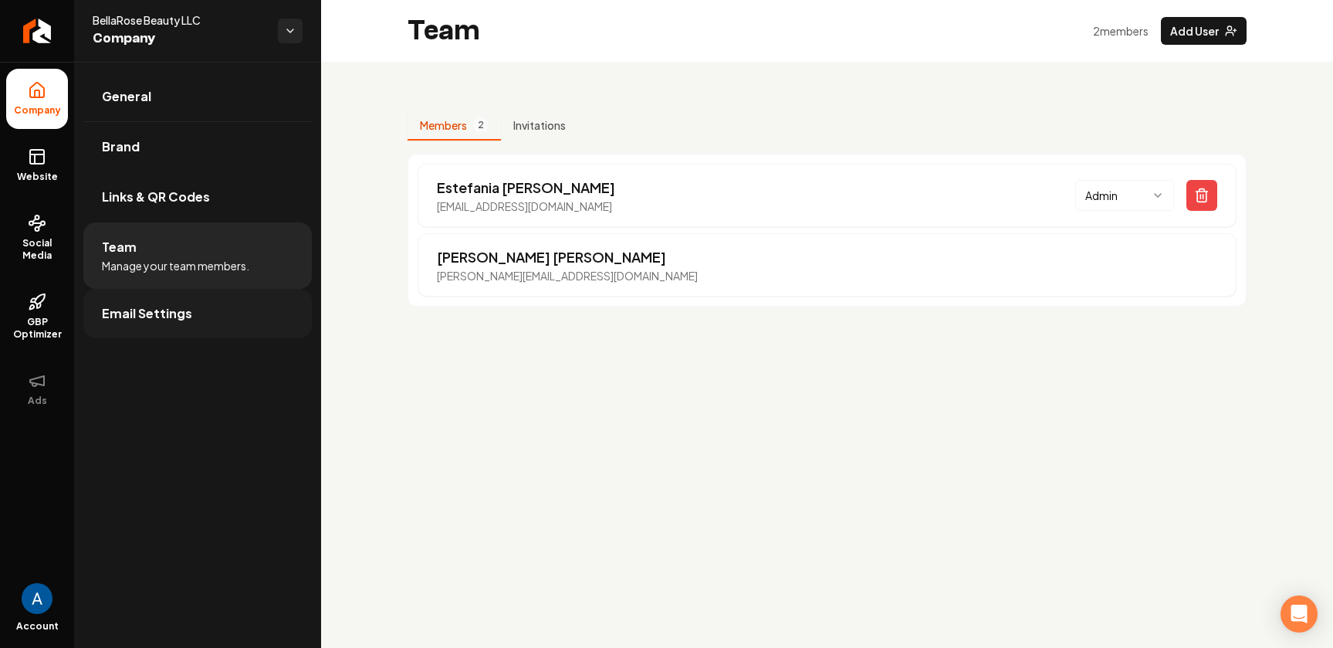
click at [136, 313] on span "Email Settings" at bounding box center [147, 313] width 90 height 19
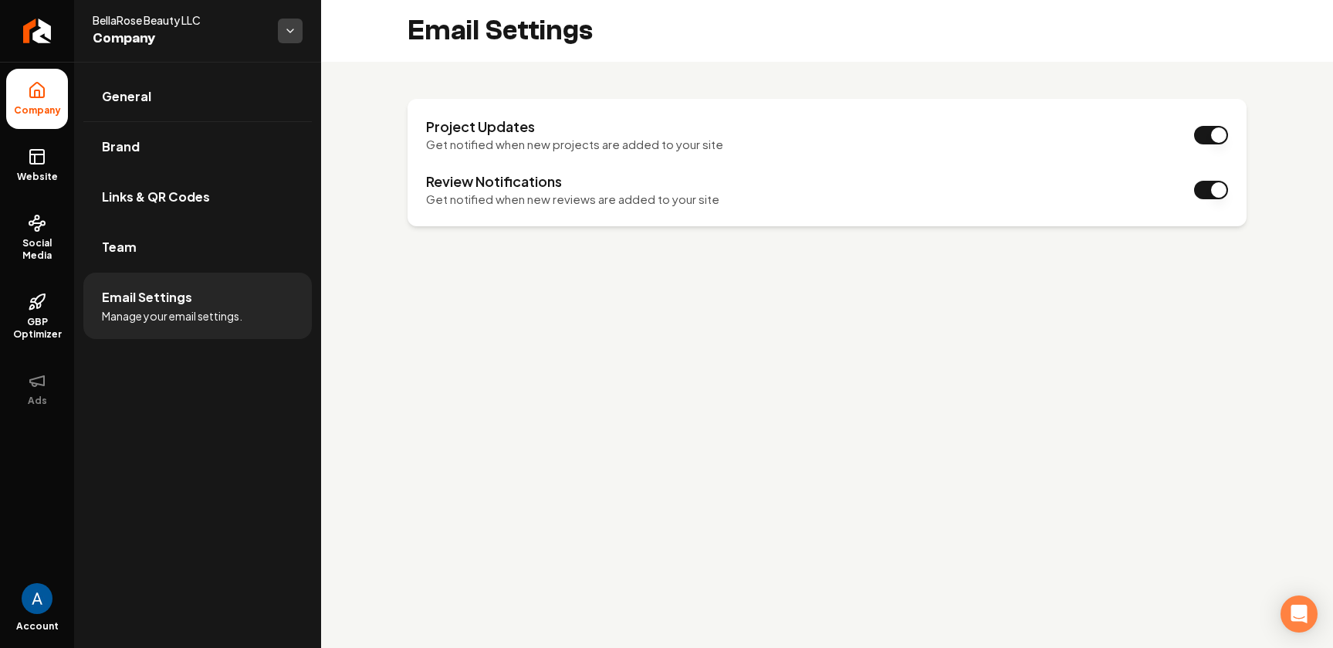
click at [297, 32] on html "Company Website Social Media GBP Optimizer Ads Account BellaRose Beauty LLC Com…" at bounding box center [666, 324] width 1333 height 648
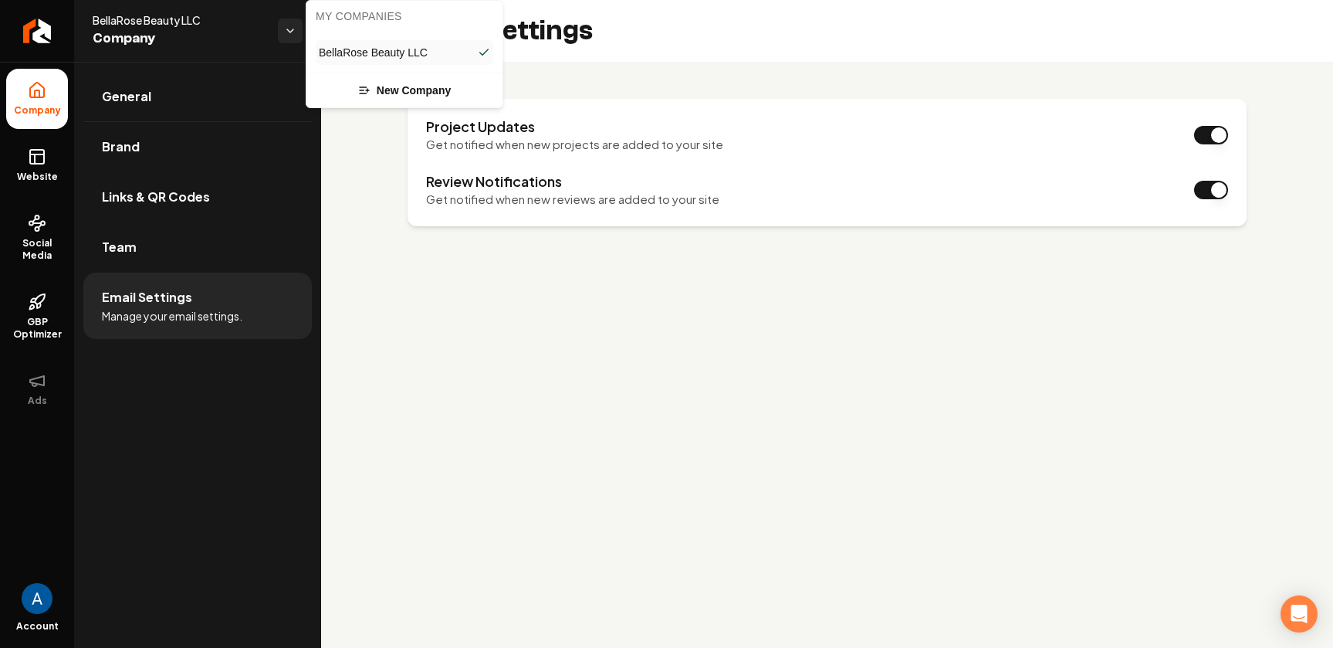
click at [483, 54] on icon at bounding box center [484, 52] width 12 height 12
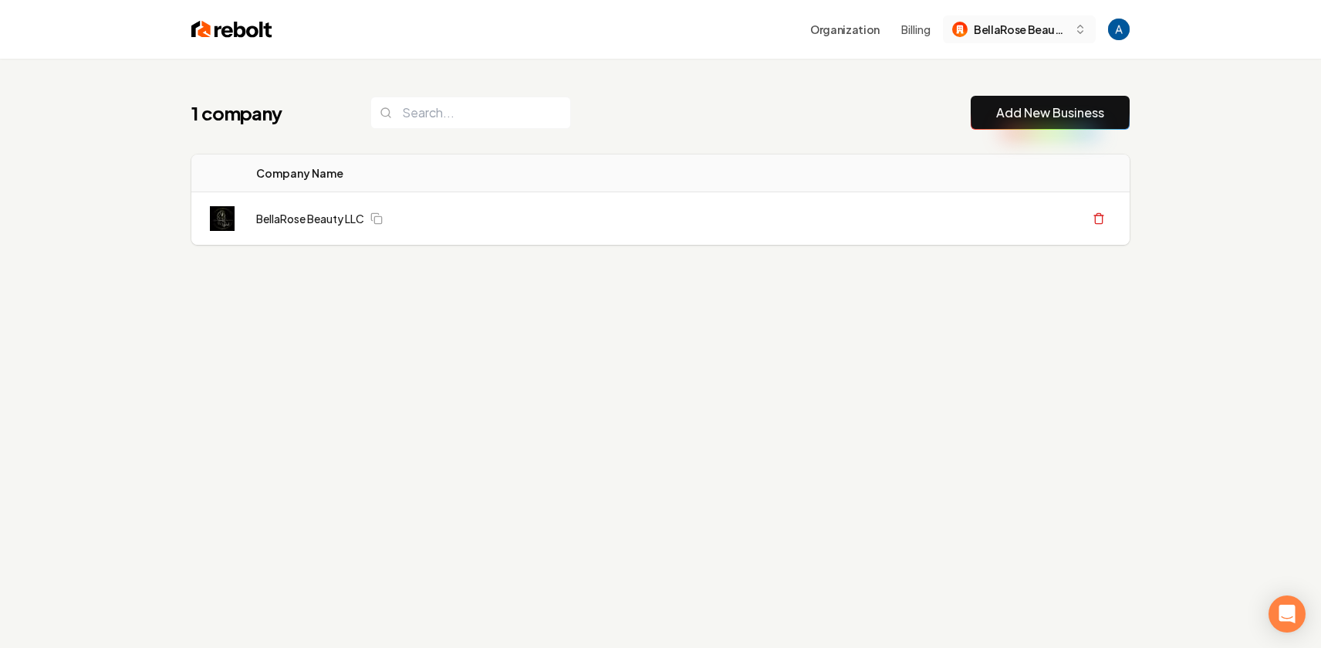
click at [1049, 34] on span "BellaRose Beauty LLC" at bounding box center [1021, 30] width 94 height 16
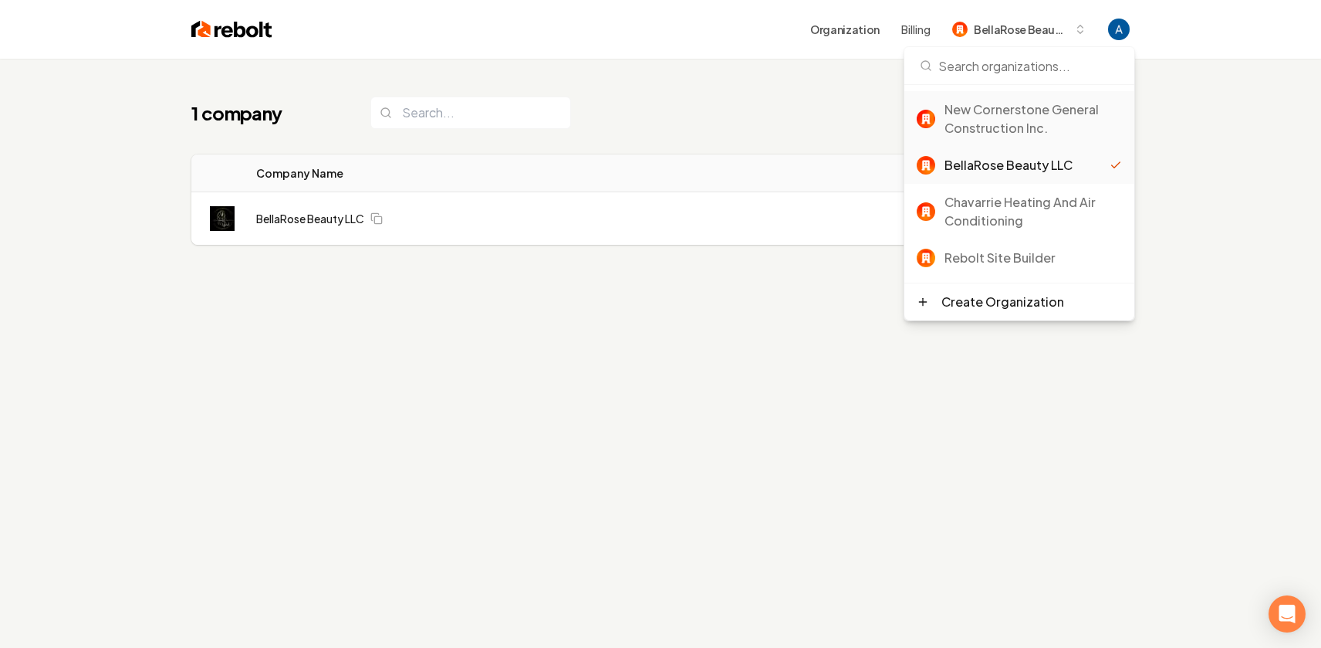
click at [997, 123] on div "New Cornerstone General Construction Inc." at bounding box center [1034, 118] width 178 height 37
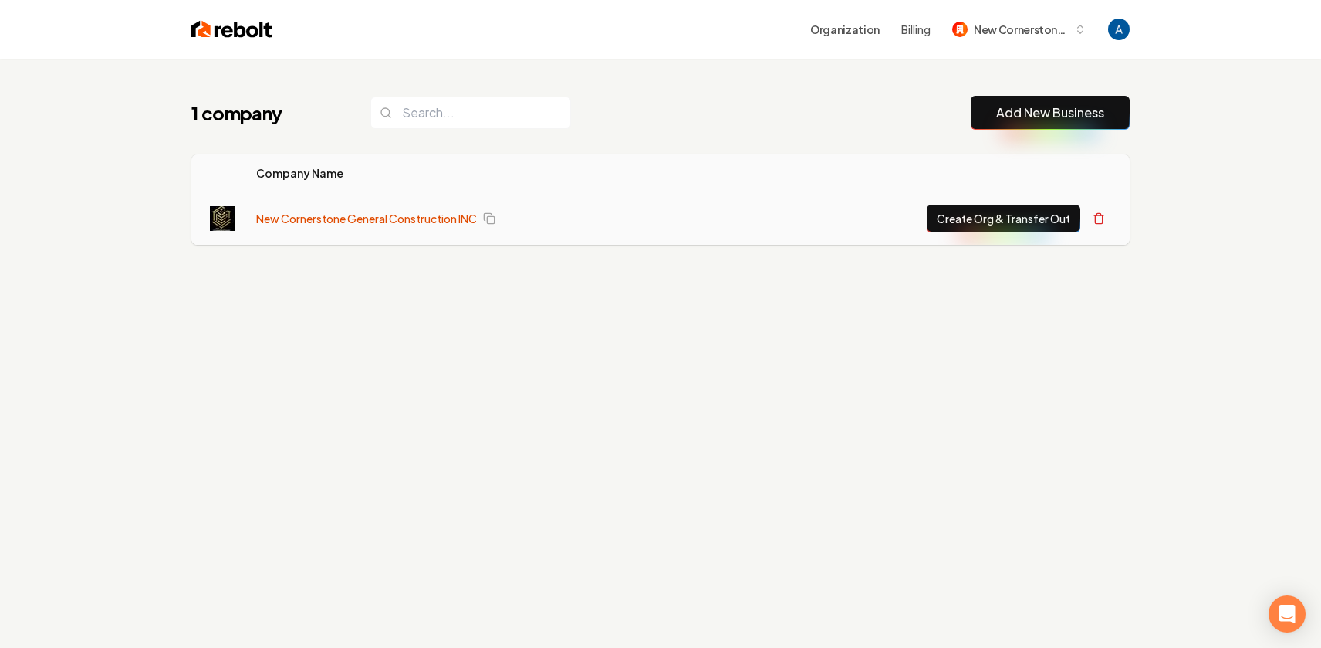
click at [408, 222] on link "New Cornerstone General Construction INC" at bounding box center [366, 218] width 221 height 15
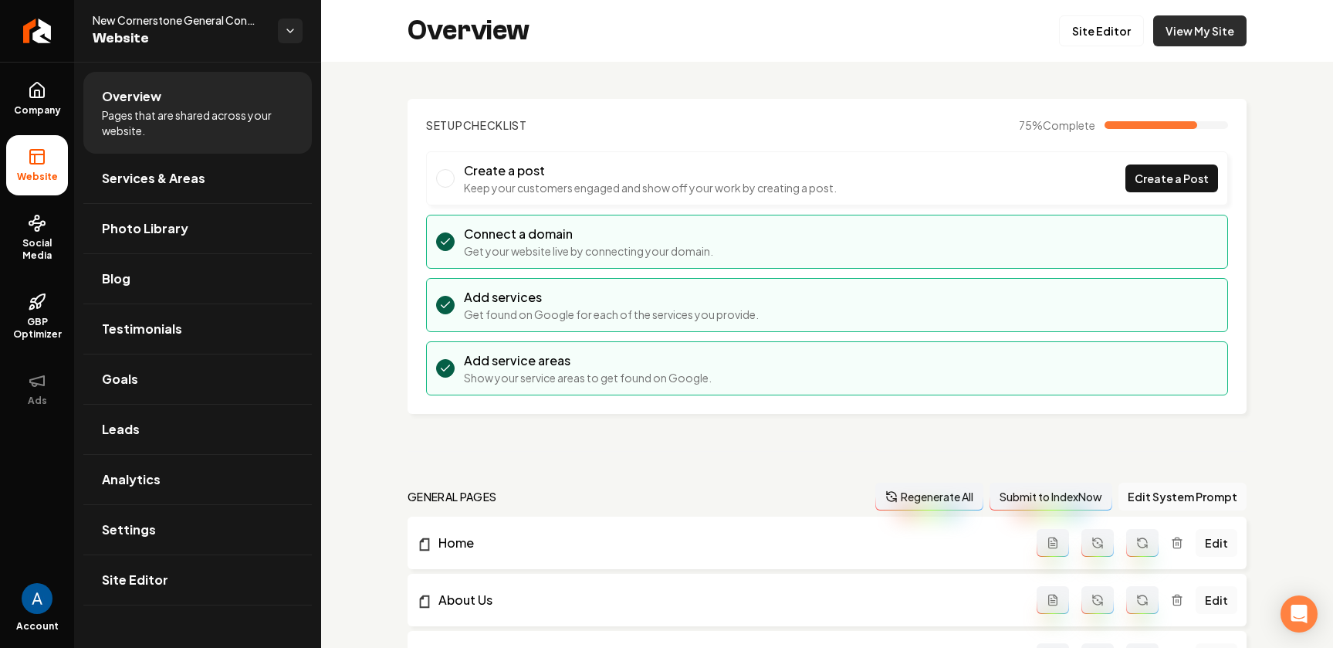
click at [1175, 36] on link "View My Site" at bounding box center [1199, 30] width 93 height 31
click at [283, 36] on html "Company Website Social Media GBP Optimizer Ads Account New Cornerstone General …" at bounding box center [666, 324] width 1333 height 648
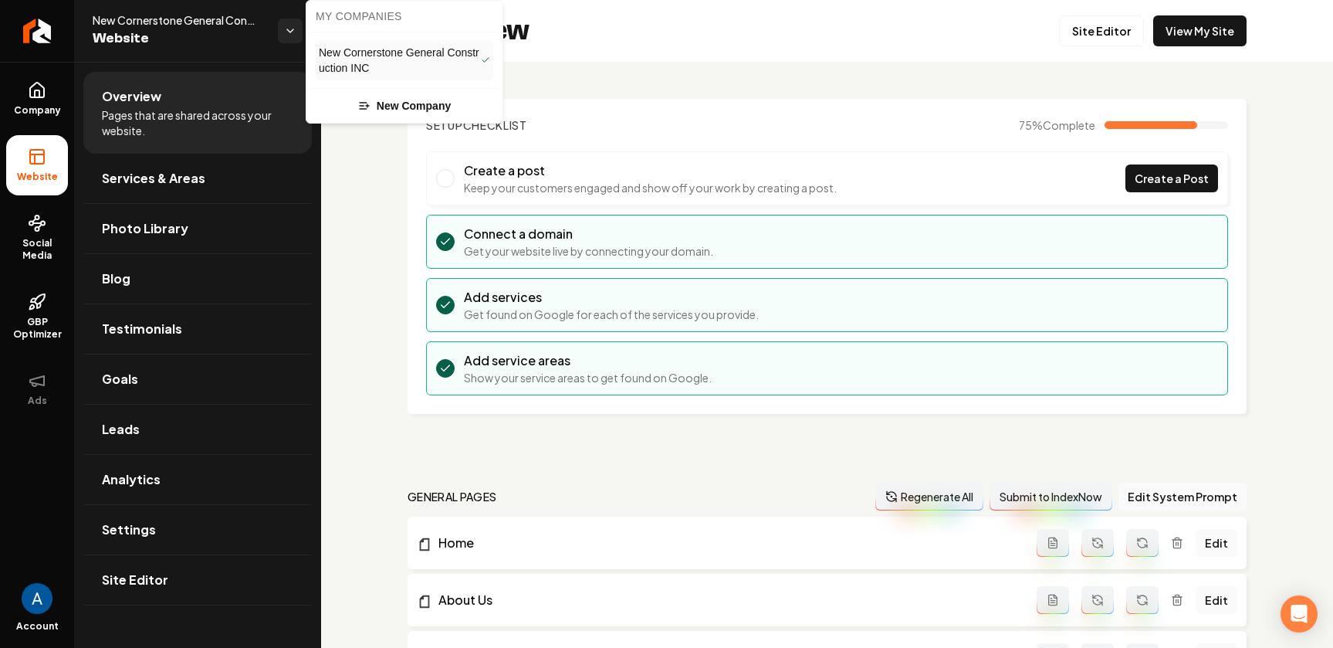
click at [348, 164] on html "Company Website Social Media GBP Optimizer Ads Account New Cornerstone General …" at bounding box center [666, 324] width 1333 height 648
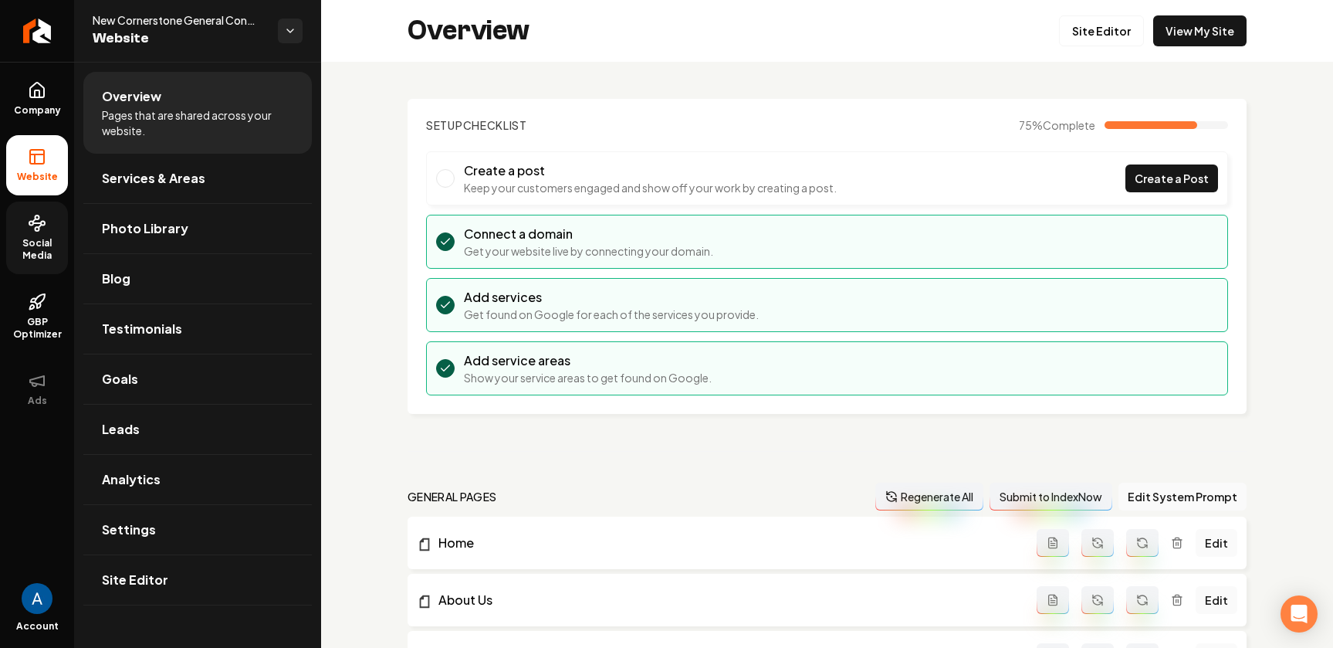
click at [25, 237] on span "Social Media" at bounding box center [37, 249] width 62 height 25
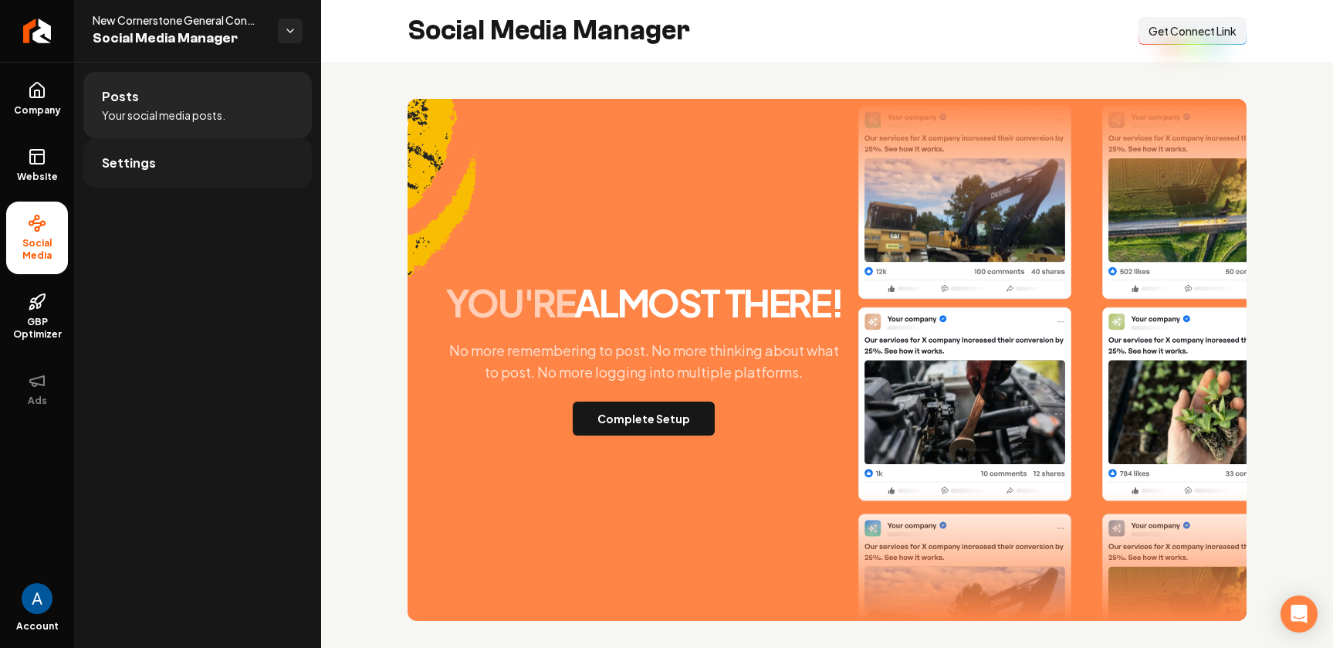
click at [111, 167] on span "Settings" at bounding box center [129, 163] width 54 height 19
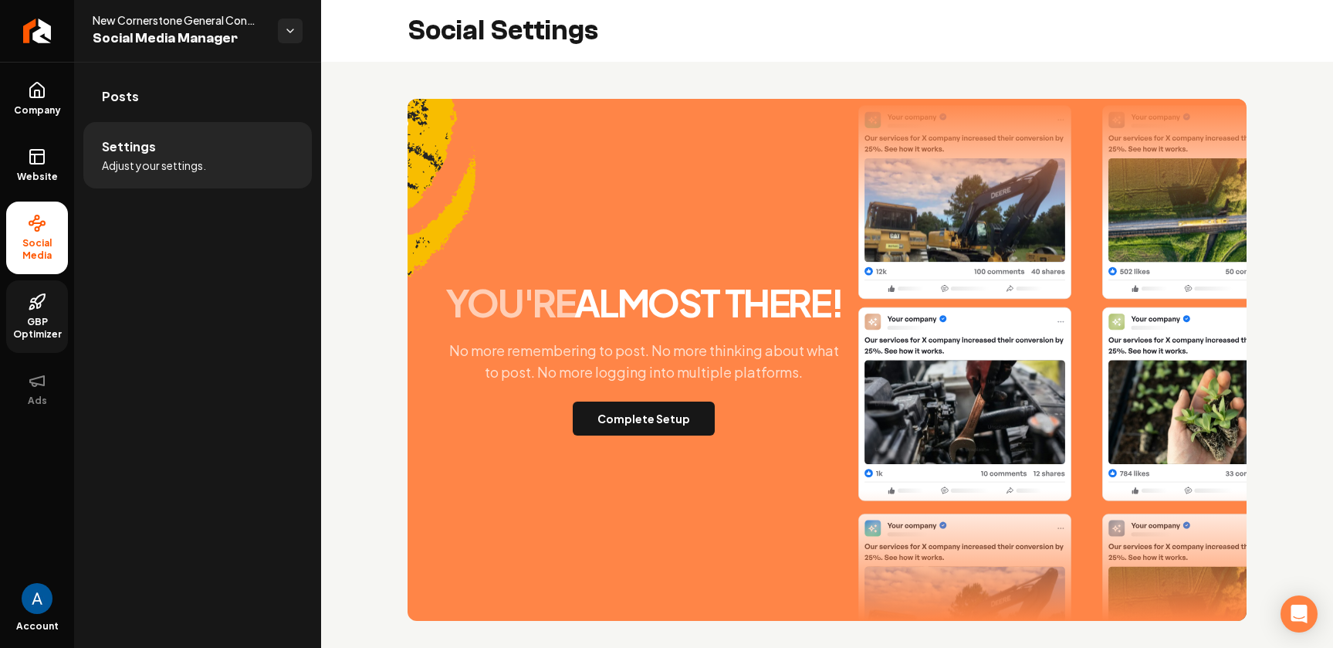
click at [34, 308] on icon at bounding box center [37, 302] width 19 height 19
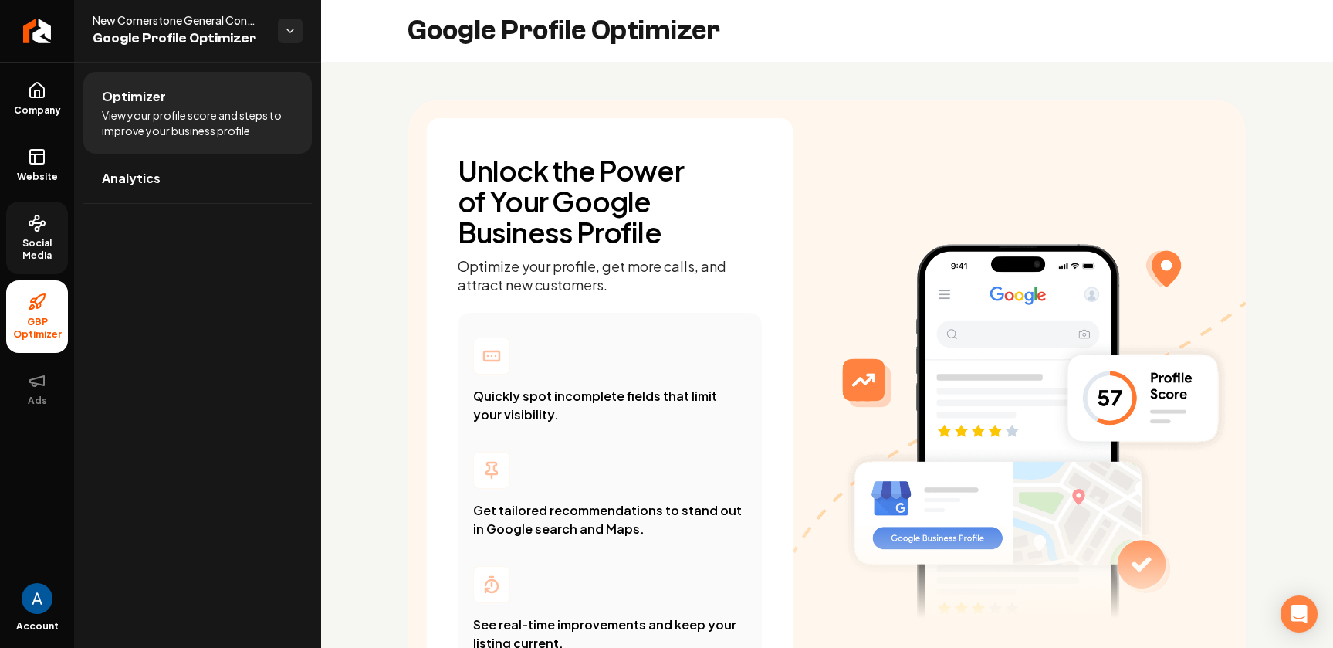
click at [53, 237] on link "Social Media" at bounding box center [37, 237] width 62 height 73
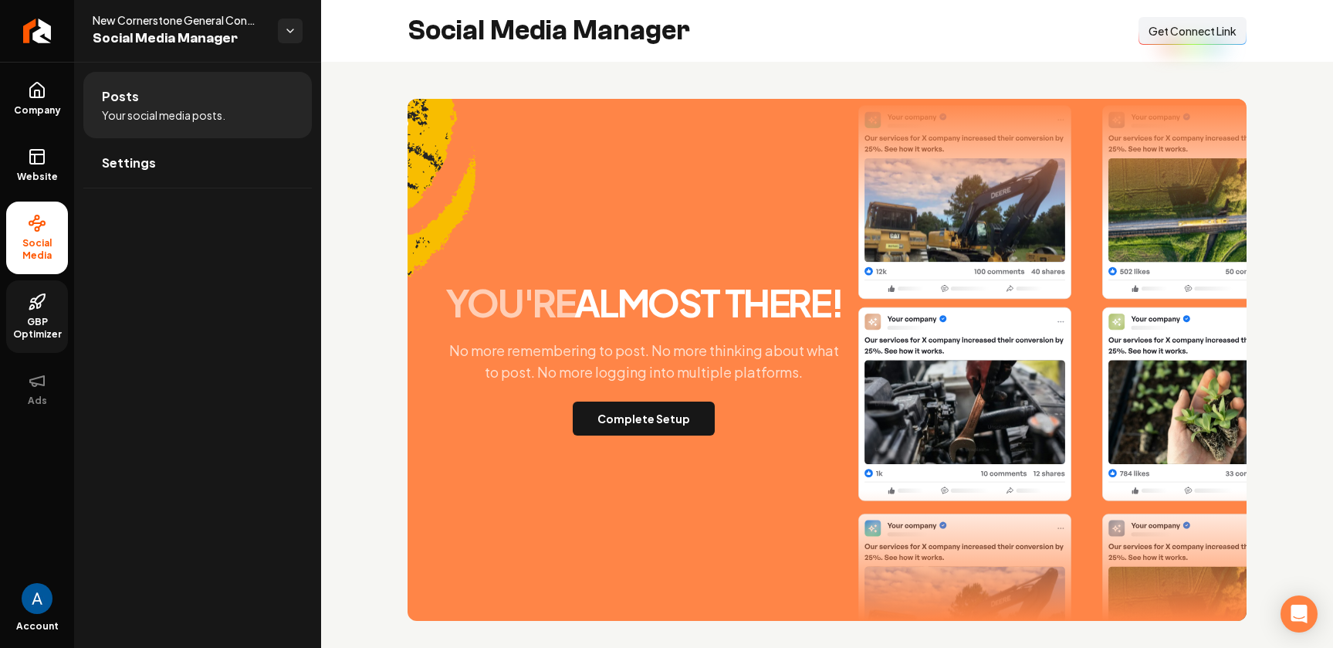
click at [33, 307] on icon at bounding box center [32, 307] width 5 height 5
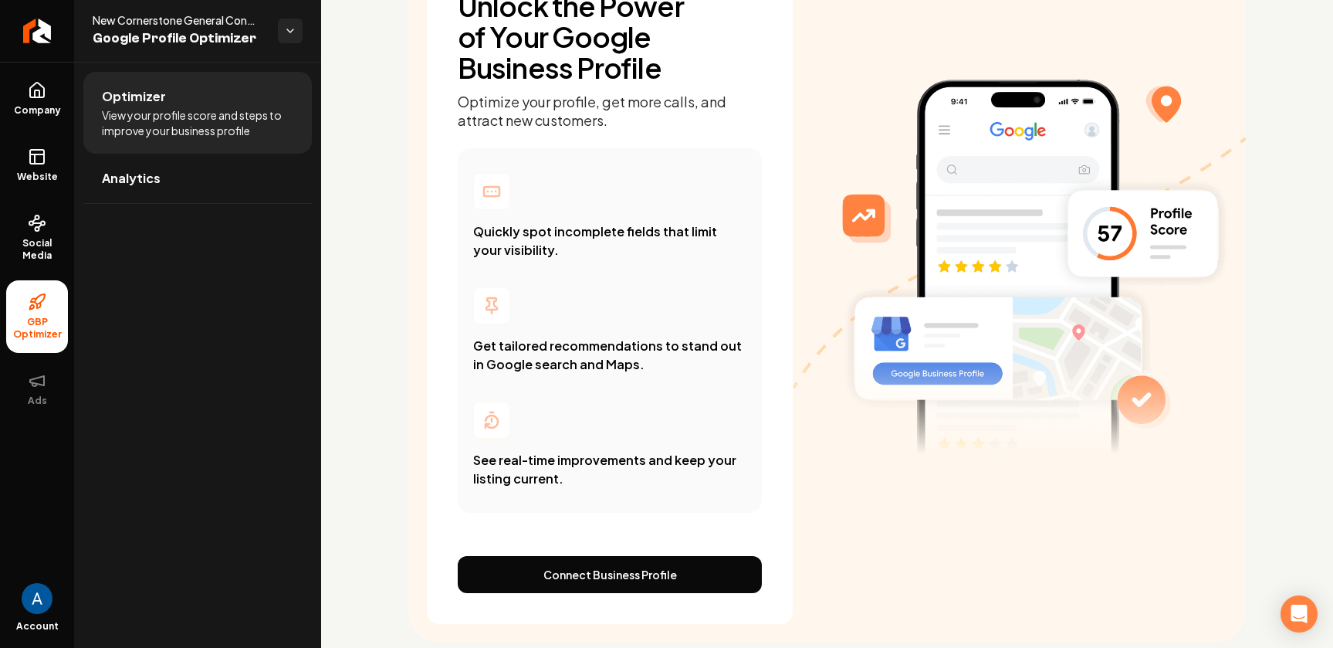
scroll to position [197, 0]
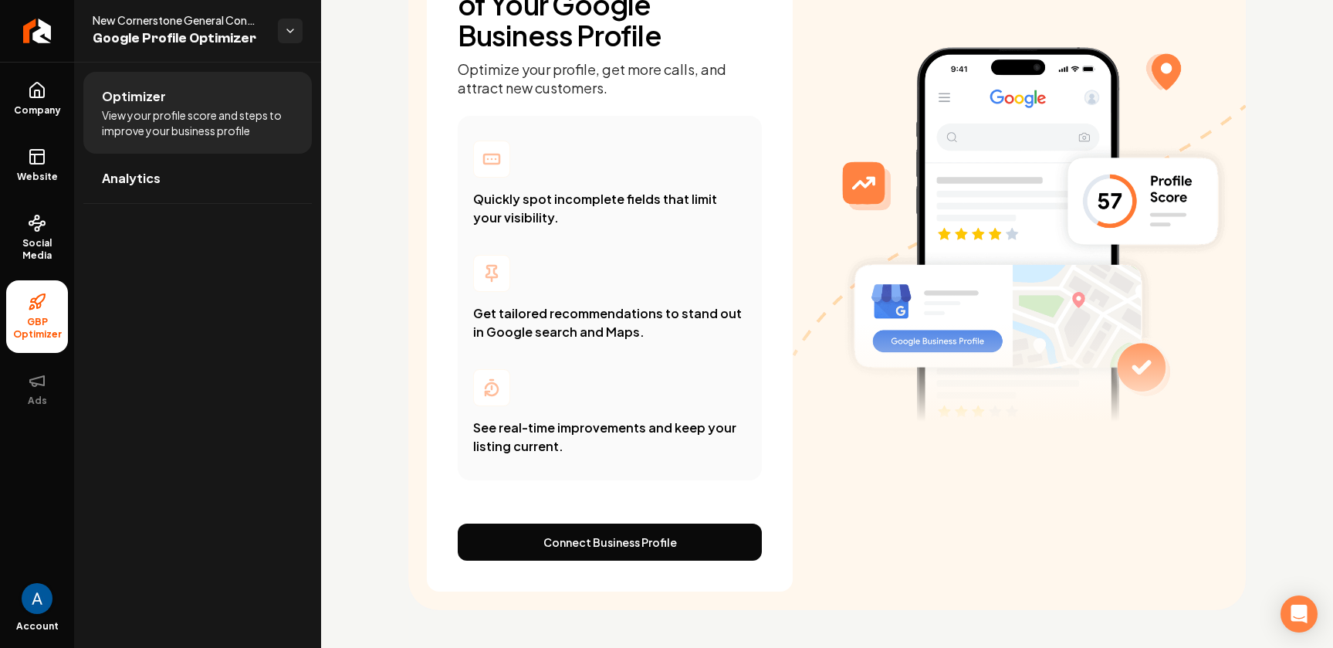
click at [33, 594] on img "Open user button" at bounding box center [37, 598] width 31 height 31
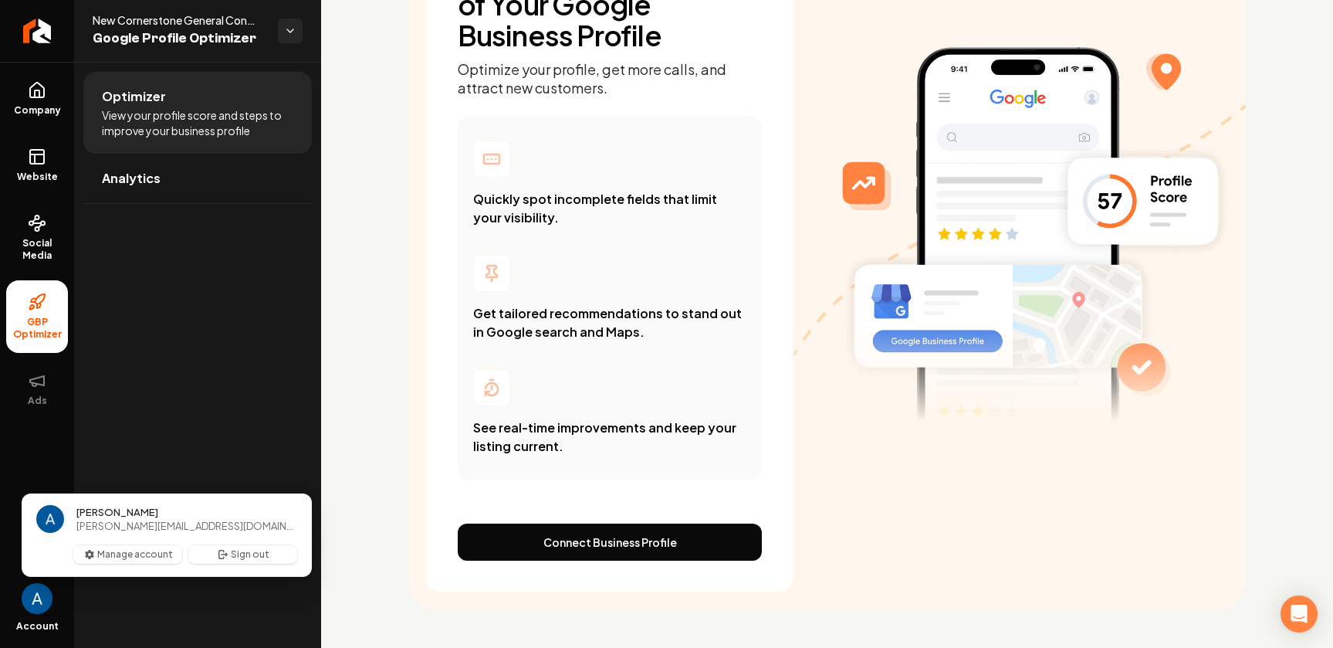
click at [199, 429] on div "Optimizer View your profile score and steps to improve your business profile An…" at bounding box center [197, 355] width 247 height 586
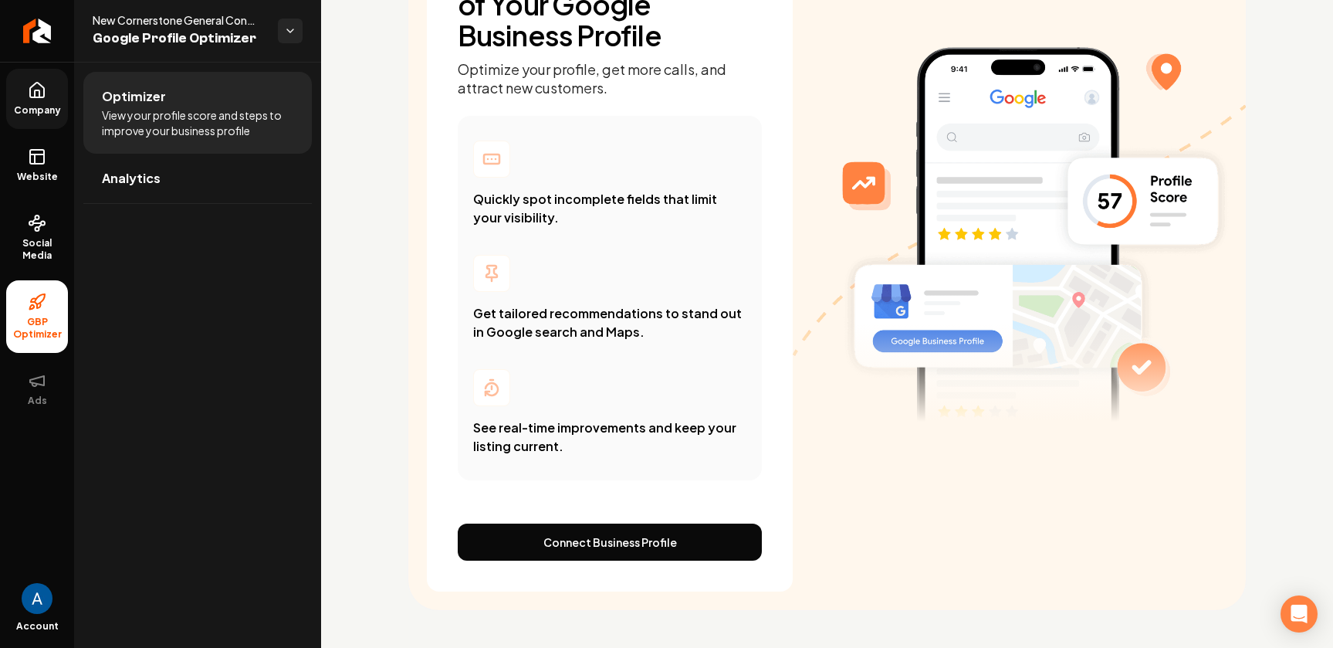
click at [39, 98] on icon at bounding box center [37, 90] width 19 height 19
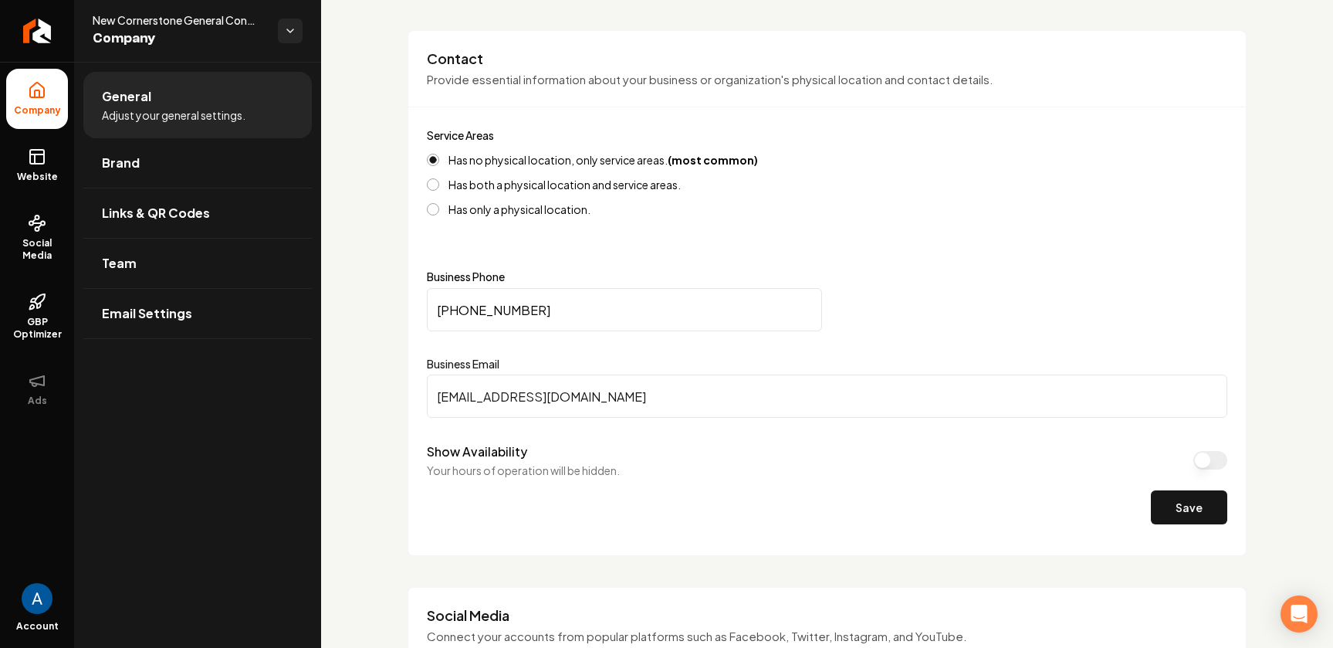
scroll to position [675, 0]
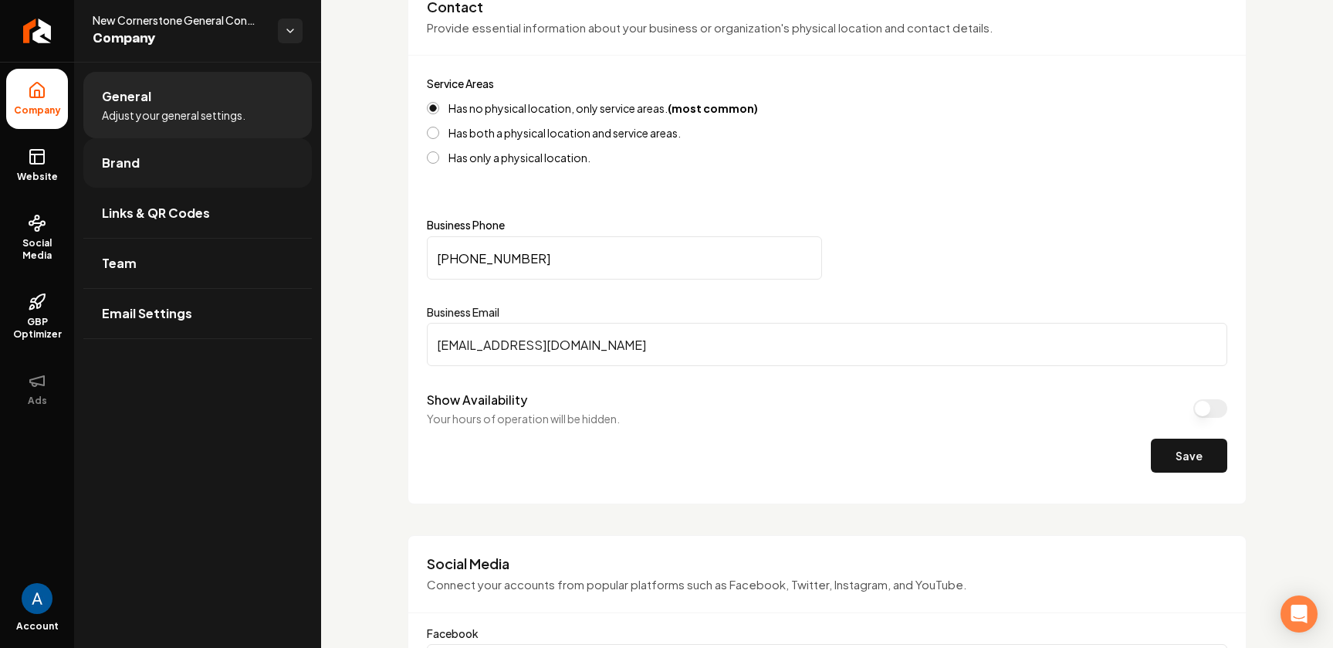
click at [133, 164] on span "Brand" at bounding box center [121, 163] width 38 height 19
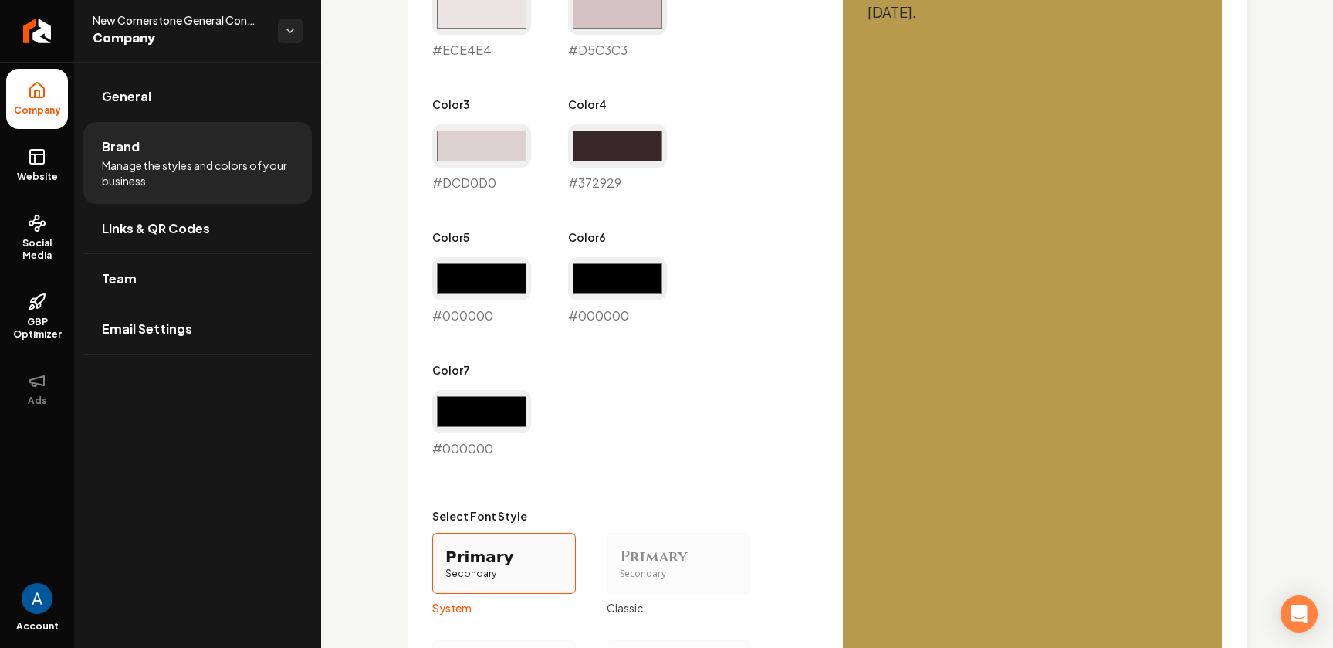
scroll to position [1270, 0]
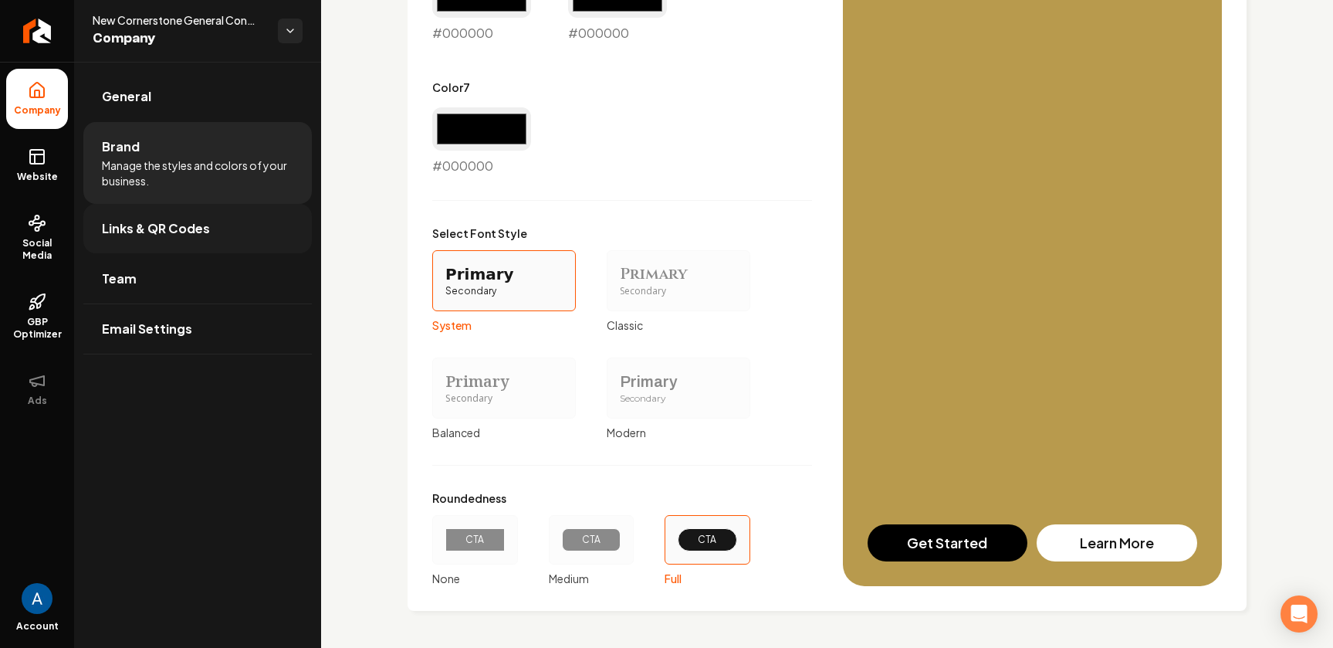
click at [130, 226] on span "Links & QR Codes" at bounding box center [156, 228] width 108 height 19
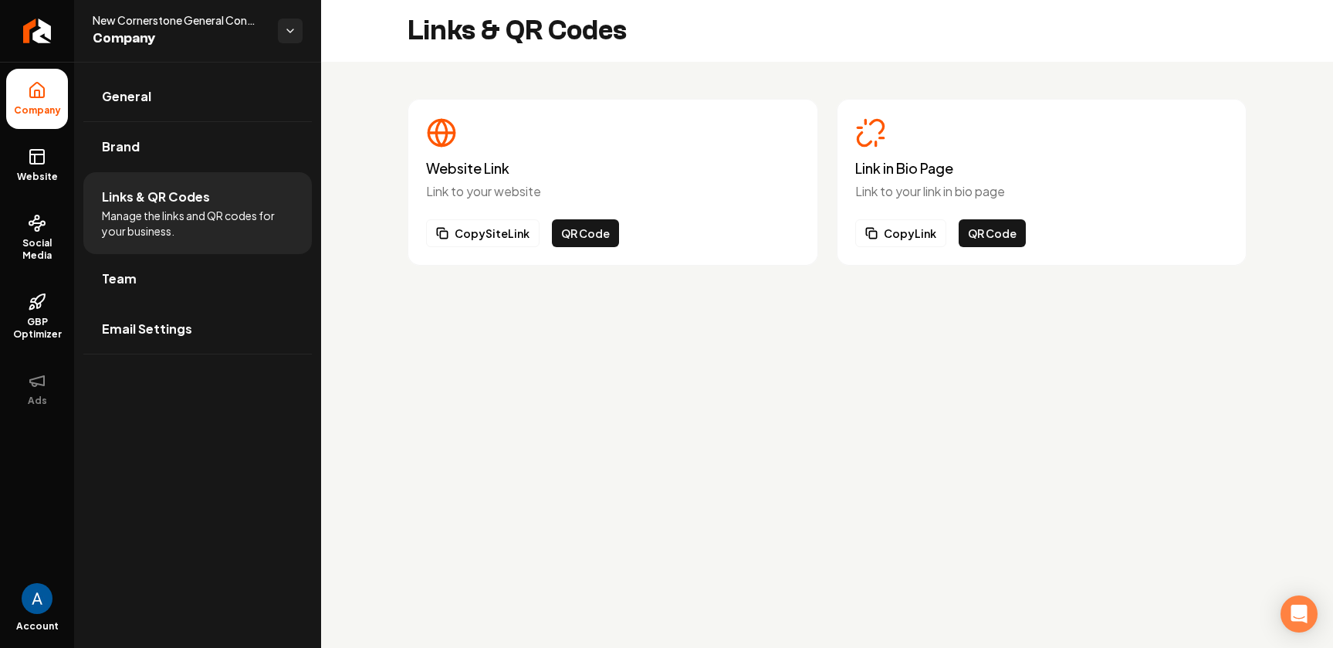
click at [144, 279] on link "Team" at bounding box center [197, 278] width 228 height 49
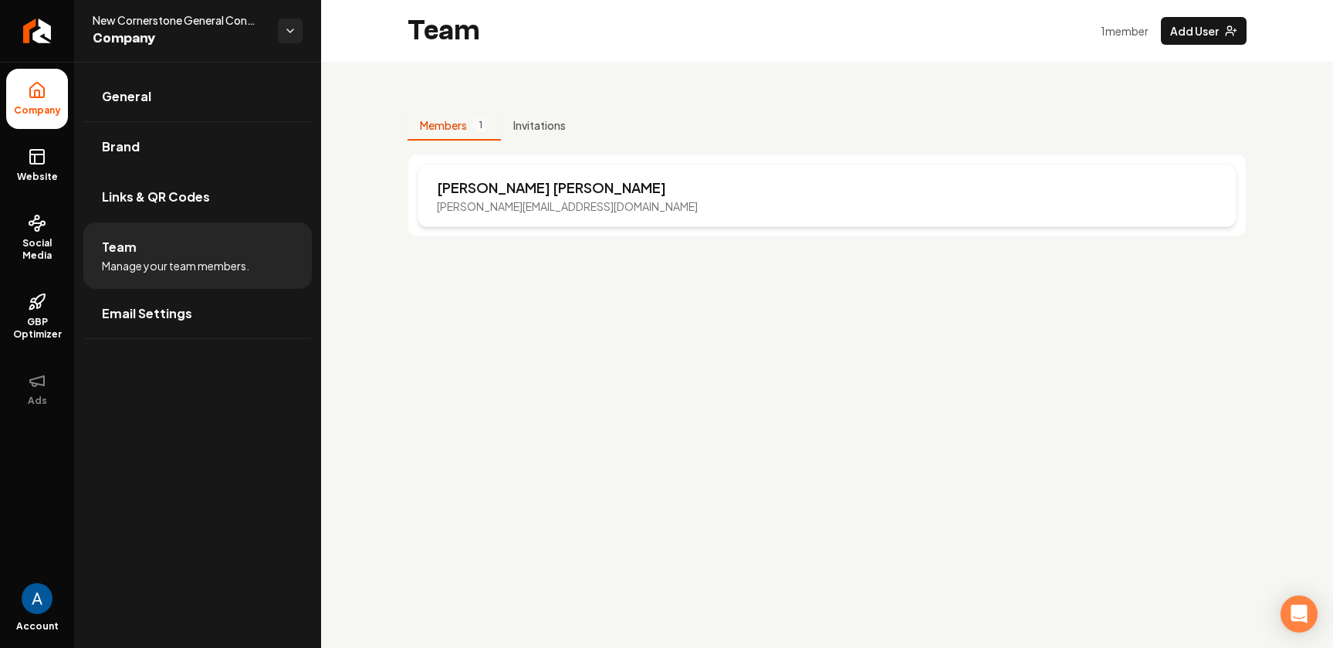
click at [567, 191] on div "[PERSON_NAME] [PERSON_NAME][EMAIL_ADDRESS][DOMAIN_NAME]" at bounding box center [827, 195] width 819 height 63
click at [1209, 198] on div "[PERSON_NAME] [PERSON_NAME][EMAIL_ADDRESS][DOMAIN_NAME]" at bounding box center [827, 195] width 819 height 63
click at [938, 212] on div "[PERSON_NAME] [PERSON_NAME][EMAIL_ADDRESS][DOMAIN_NAME]" at bounding box center [827, 195] width 819 height 63
click at [1108, 32] on p "1 member" at bounding box center [1125, 30] width 48 height 15
click at [452, 129] on button "Members 1" at bounding box center [454, 125] width 93 height 29
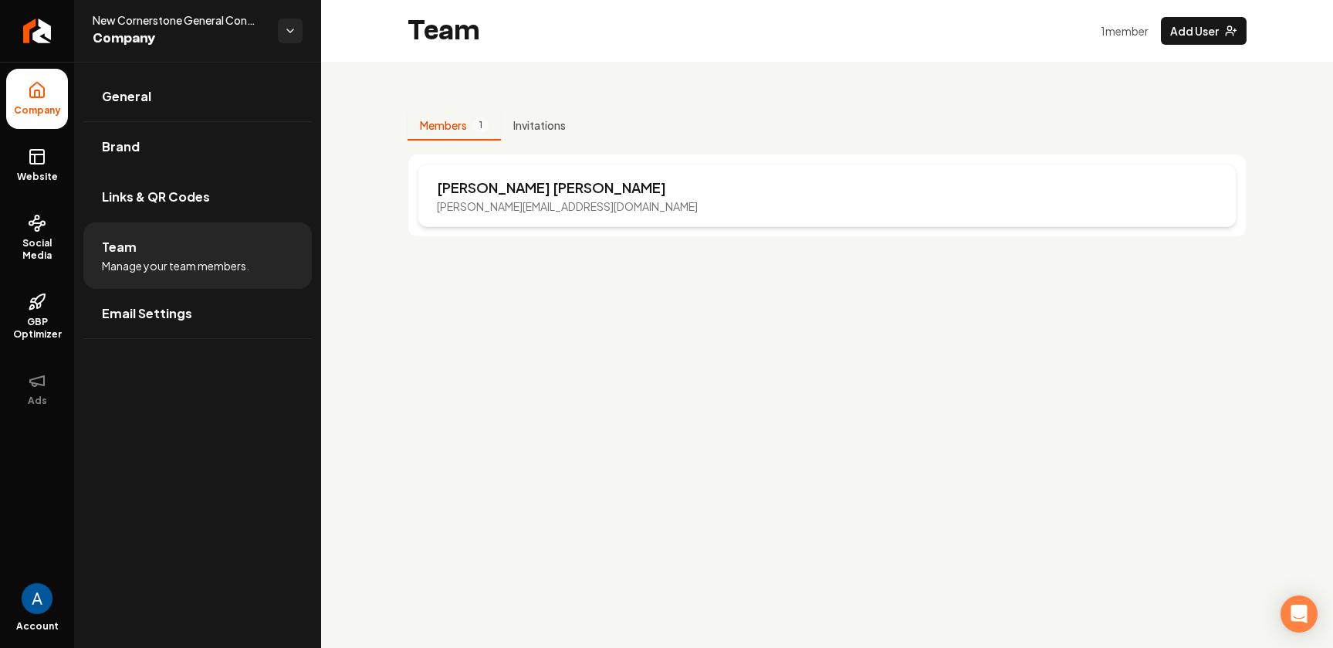
click at [474, 190] on p "[PERSON_NAME]" at bounding box center [567, 188] width 261 height 22
click at [472, 191] on p "[PERSON_NAME]" at bounding box center [567, 188] width 261 height 22
click at [33, 27] on icon "Return to dashboard" at bounding box center [33, 31] width 7 height 15
